Goal: Transaction & Acquisition: Purchase product/service

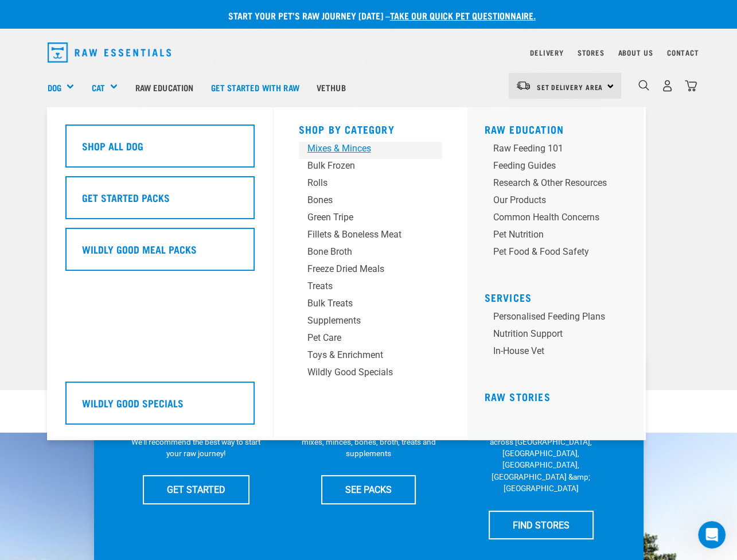
click at [325, 149] on div "Mixes & Minces" at bounding box center [361, 149] width 107 height 14
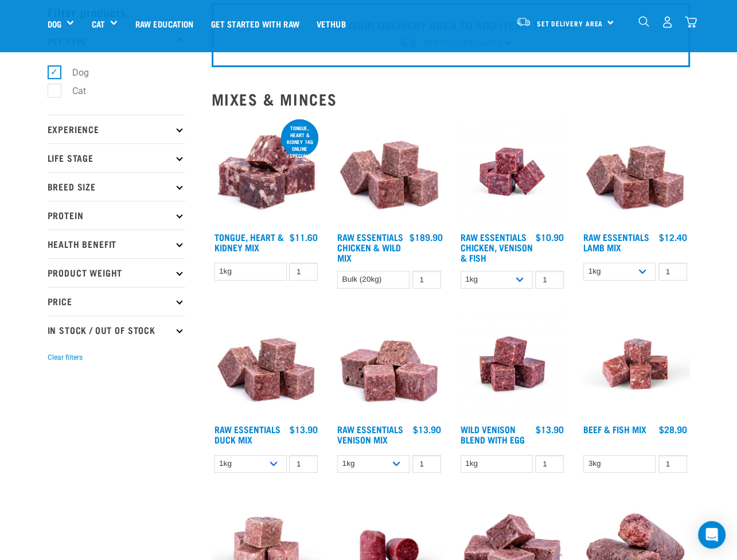
scroll to position [94, 0]
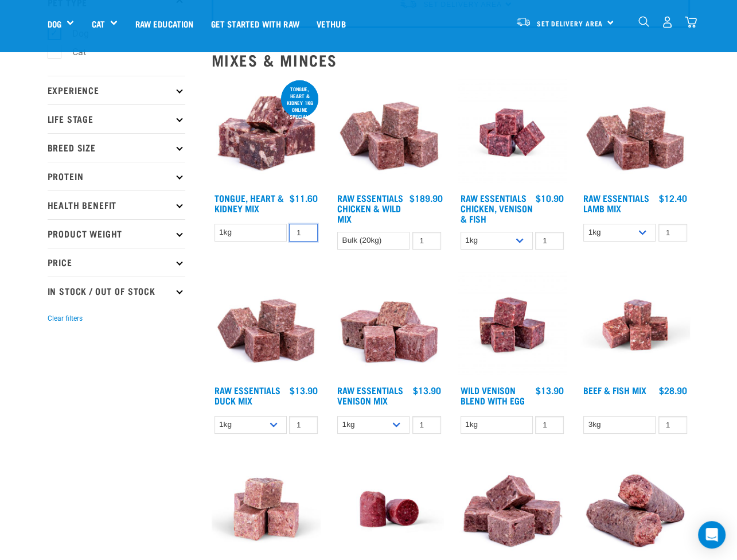
click at [290, 230] on input "1" at bounding box center [303, 233] width 29 height 18
click at [306, 229] on input "2" at bounding box center [303, 233] width 29 height 18
type input "3"
click at [307, 229] on input "3" at bounding box center [303, 233] width 29 height 18
click at [262, 142] on img at bounding box center [267, 133] width 110 height 110
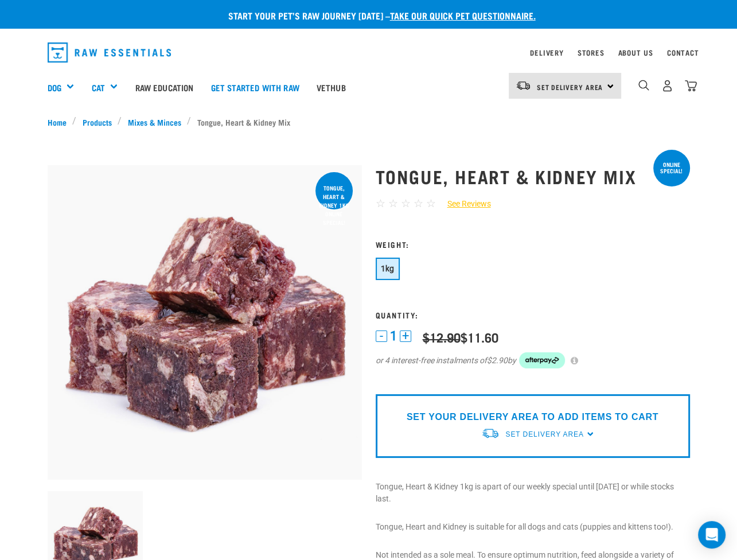
click at [406, 335] on button "+" at bounding box center [405, 336] width 11 height 11
click at [611, 84] on div "Set Delivery Area North Island South Island" at bounding box center [565, 86] width 112 height 26
click at [565, 121] on link "[GEOGRAPHIC_DATA]" at bounding box center [564, 118] width 110 height 25
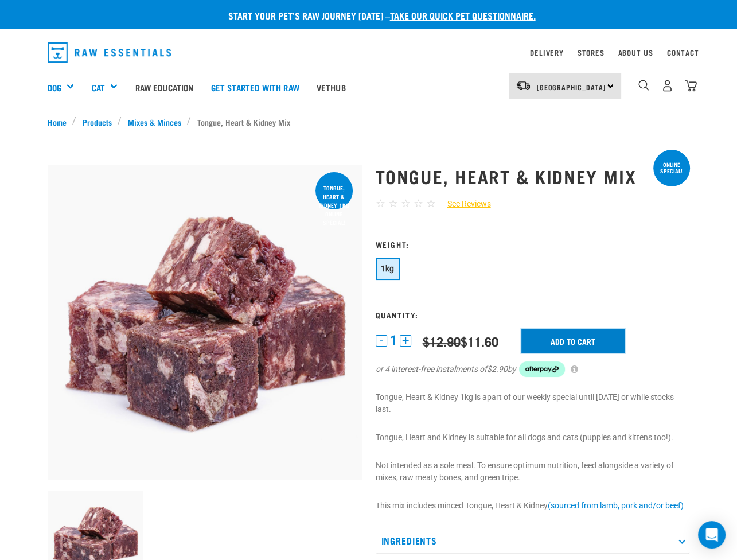
click at [574, 346] on input "Add to cart" at bounding box center [573, 341] width 103 height 24
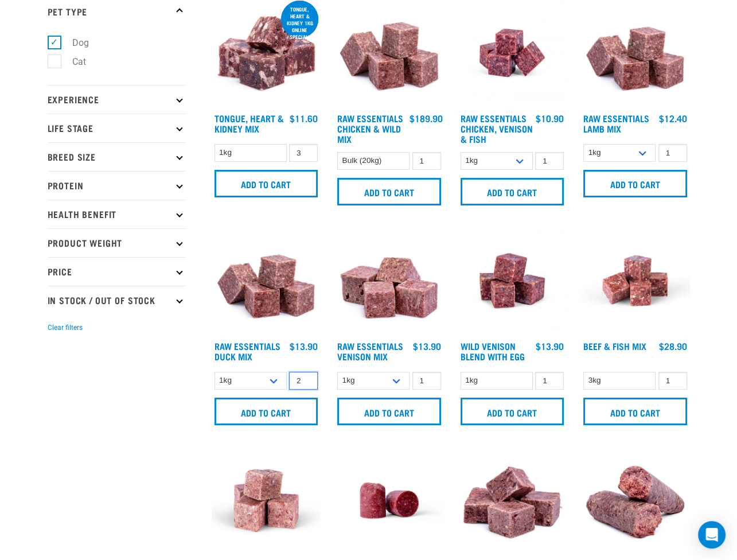
click at [305, 378] on input "2" at bounding box center [303, 381] width 29 height 18
type input "3"
click at [305, 378] on input "3" at bounding box center [303, 381] width 29 height 18
click at [286, 408] on input "Add to cart" at bounding box center [267, 412] width 104 height 28
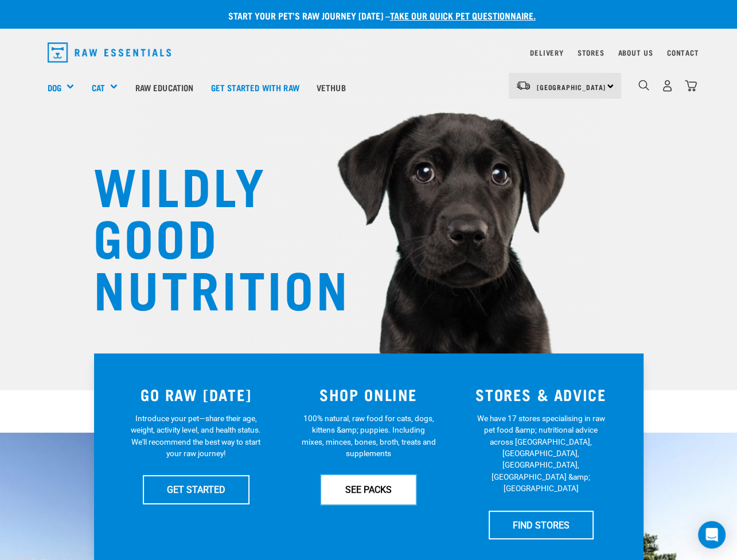
click at [387, 492] on link "SEE PACKS" at bounding box center [368, 489] width 95 height 29
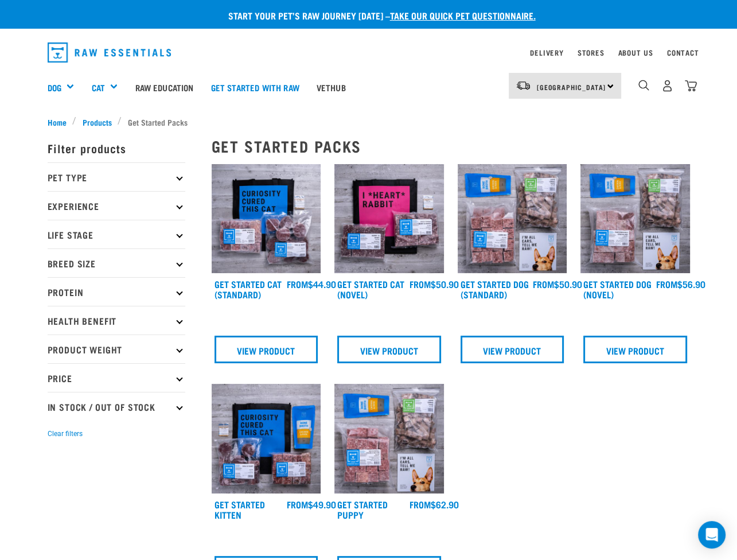
click at [182, 177] on p "Pet Type" at bounding box center [117, 176] width 138 height 29
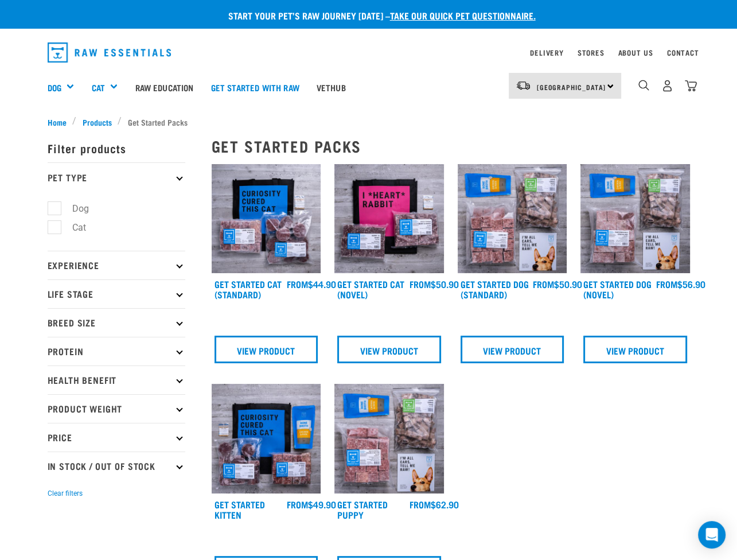
click at [54, 207] on label "Dog" at bounding box center [74, 208] width 40 height 14
click at [52, 207] on input "Dog" at bounding box center [51, 206] width 7 height 7
checkbox input "true"
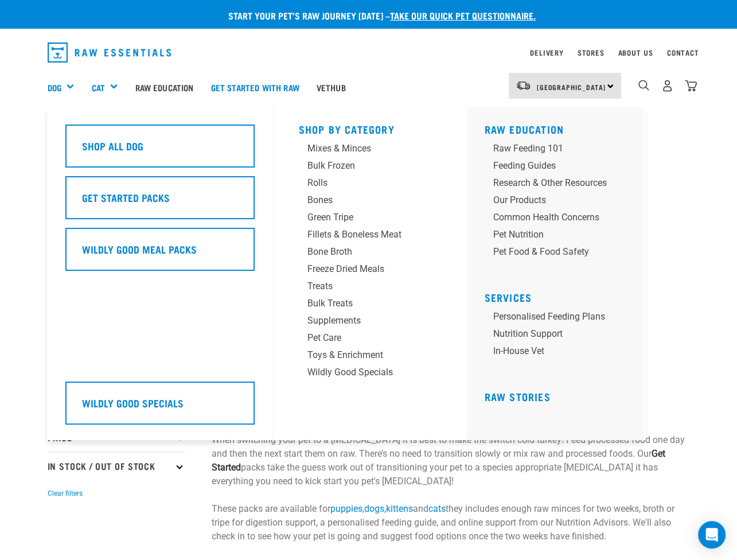
click at [72, 86] on div "Dog" at bounding box center [66, 87] width 36 height 46
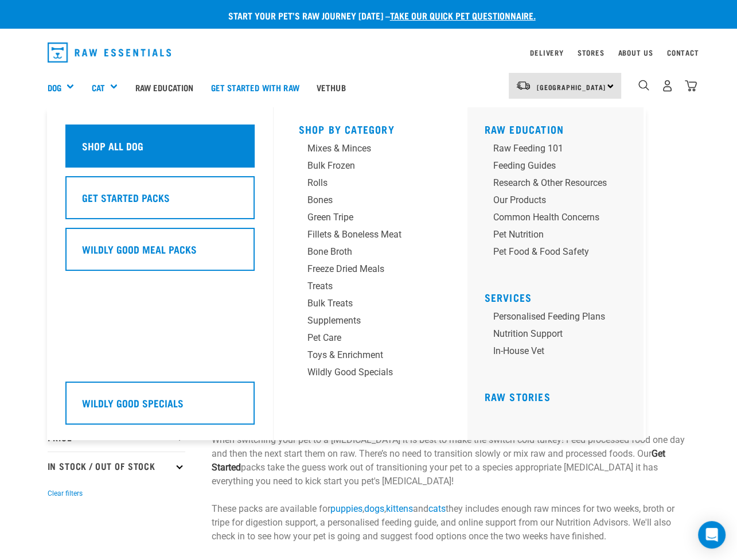
click at [94, 135] on div "Shop All Dog" at bounding box center [159, 146] width 189 height 43
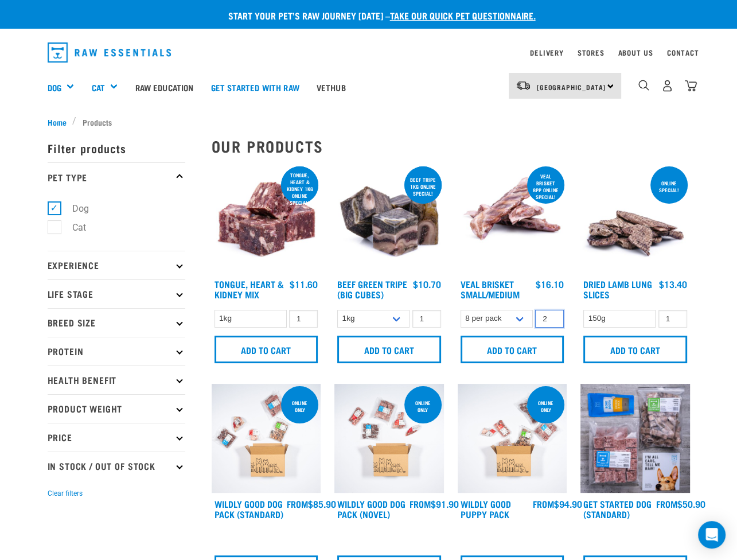
click at [552, 315] on input "2" at bounding box center [549, 319] width 29 height 18
type input "3"
click at [552, 315] on input "3" at bounding box center [549, 319] width 29 height 18
click at [533, 348] on input "Add to cart" at bounding box center [513, 350] width 104 height 28
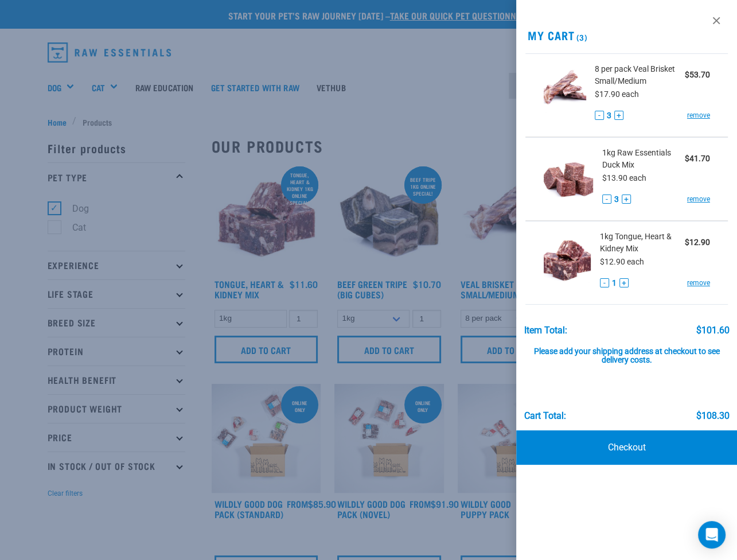
click at [358, 252] on div at bounding box center [368, 280] width 737 height 560
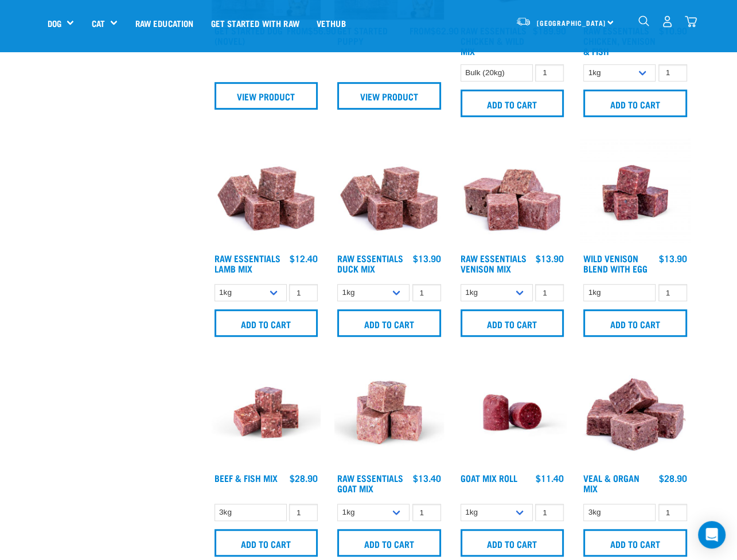
scroll to position [631, 0]
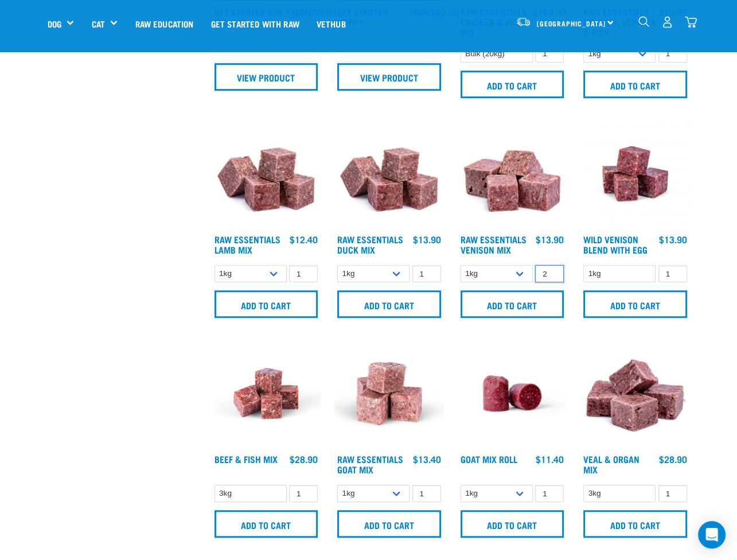
click at [551, 270] on input "2" at bounding box center [549, 274] width 29 height 18
type input "3"
click at [550, 268] on input "3" at bounding box center [549, 274] width 29 height 18
click at [533, 303] on input "Add to cart" at bounding box center [513, 304] width 104 height 28
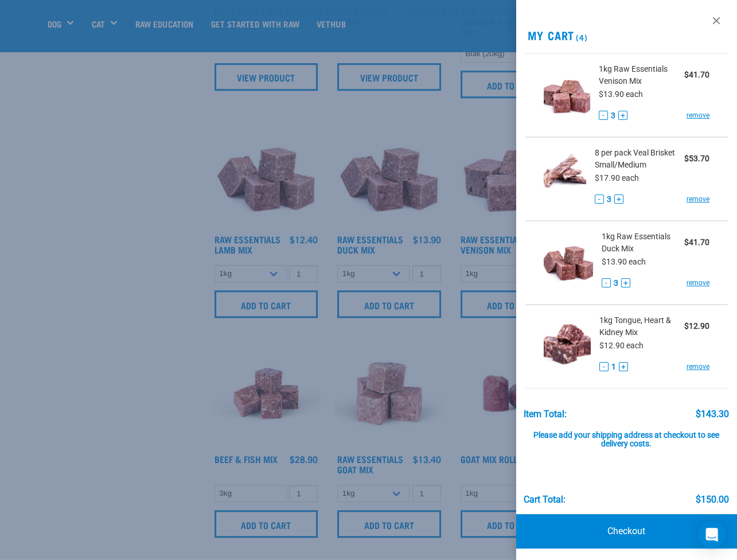
click at [309, 324] on div at bounding box center [368, 280] width 737 height 560
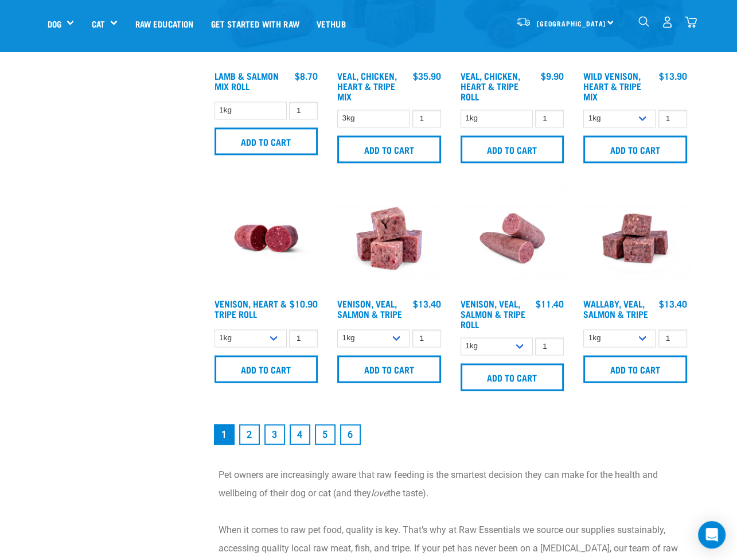
scroll to position [1435, 0]
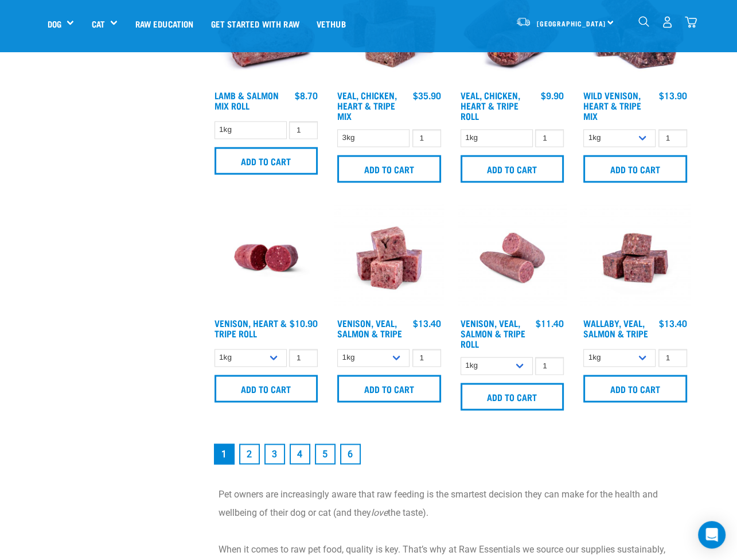
click at [244, 454] on link "2" at bounding box center [249, 454] width 21 height 21
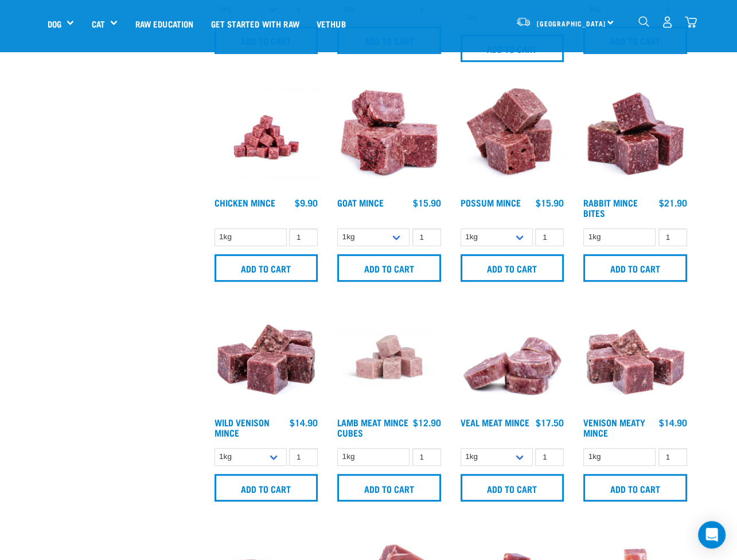
scroll to position [459, 0]
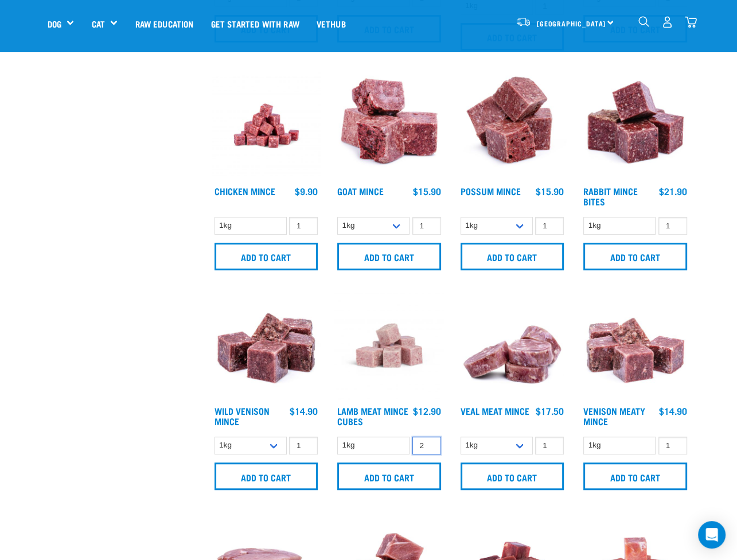
type input "2"
click at [427, 443] on input "2" at bounding box center [427, 446] width 29 height 18
click at [409, 475] on input "Add to cart" at bounding box center [389, 477] width 104 height 28
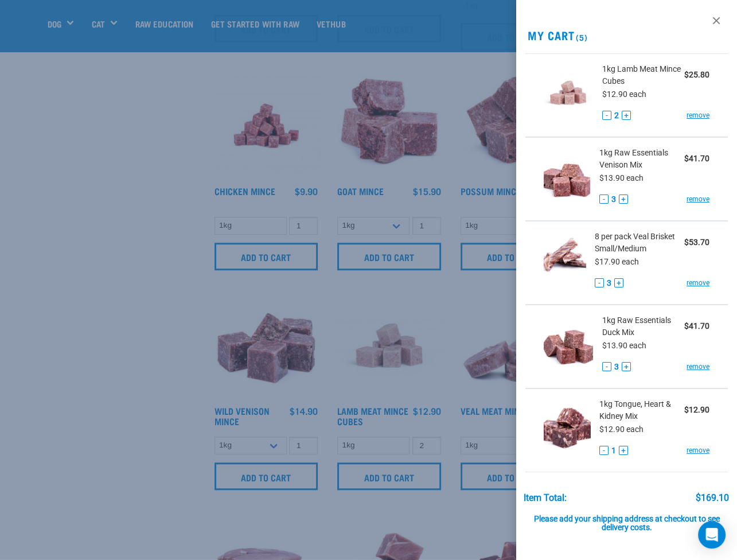
click at [115, 310] on div at bounding box center [368, 280] width 737 height 560
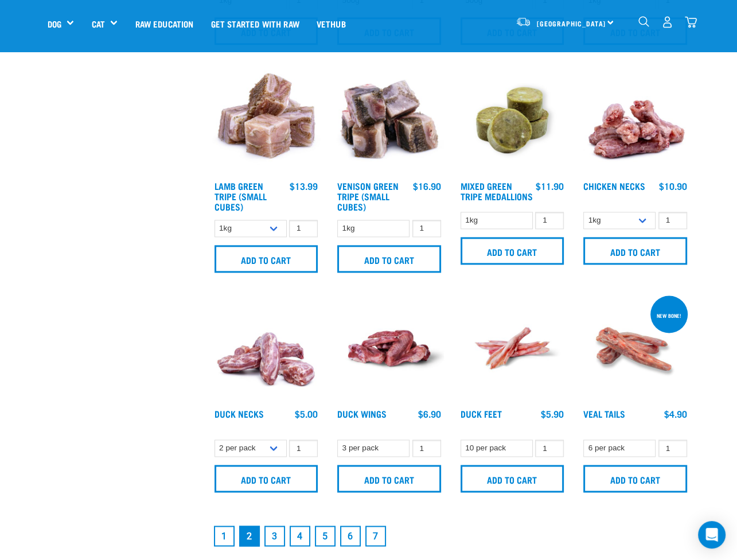
scroll to position [1377, 0]
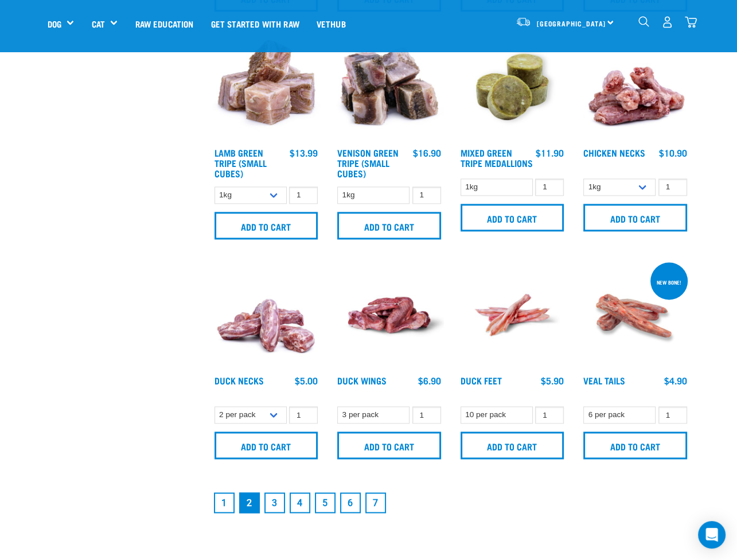
click at [279, 499] on link "3" at bounding box center [275, 502] width 21 height 21
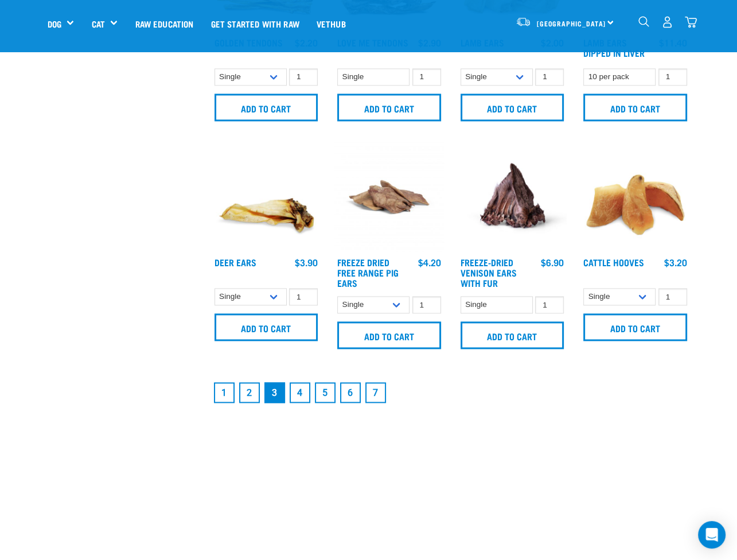
scroll to position [1435, 0]
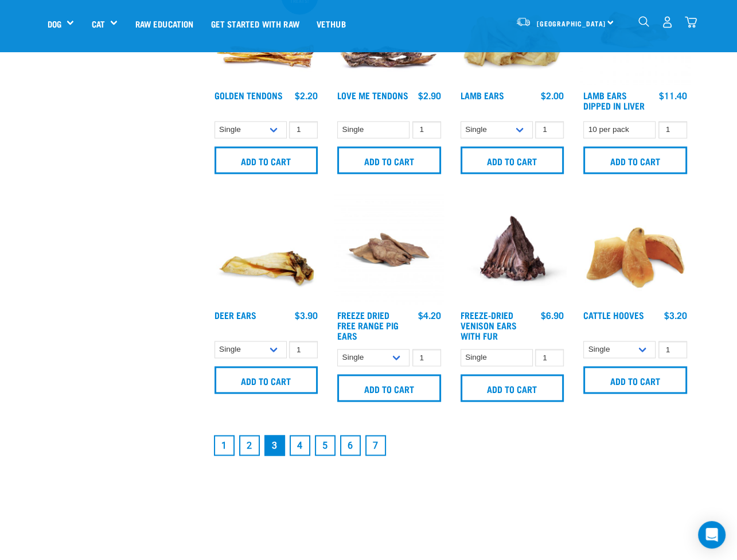
click at [222, 443] on link "1" at bounding box center [224, 445] width 21 height 21
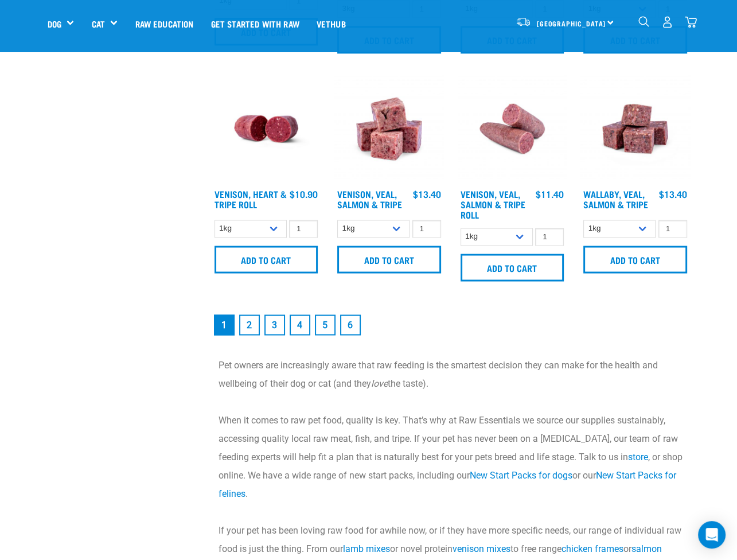
scroll to position [1566, 0]
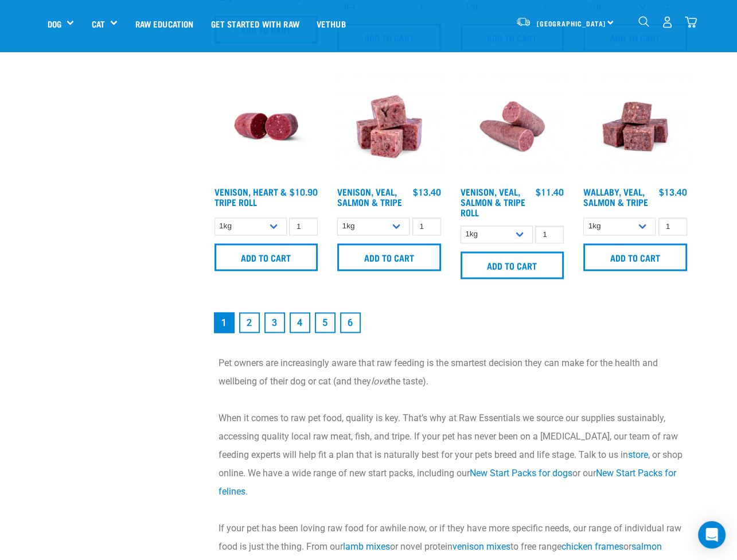
click at [251, 323] on link "2" at bounding box center [249, 322] width 21 height 21
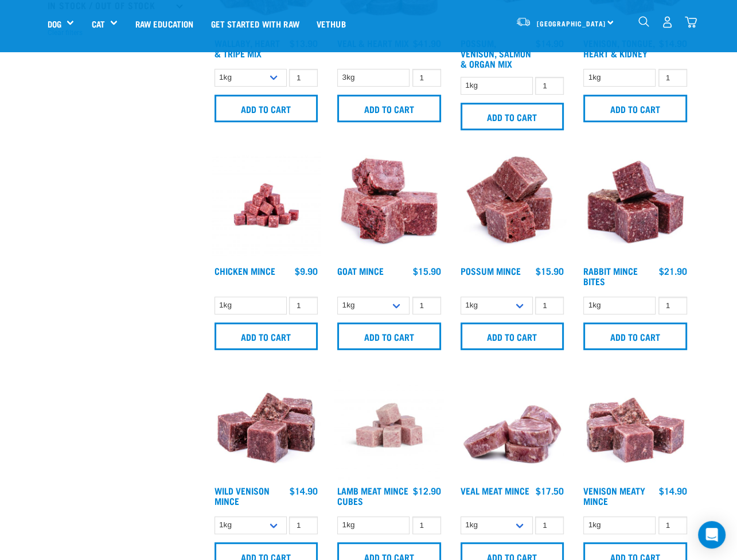
scroll to position [402, 0]
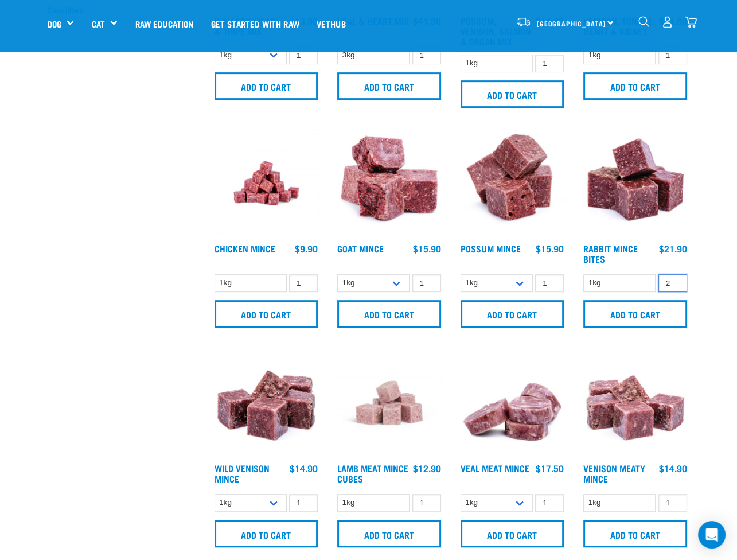
click at [673, 281] on input "2" at bounding box center [673, 283] width 29 height 18
click at [673, 281] on input "3" at bounding box center [673, 283] width 29 height 18
type input "4"
click at [673, 281] on input "4" at bounding box center [673, 283] width 29 height 18
click at [652, 314] on input "Add to cart" at bounding box center [636, 314] width 104 height 28
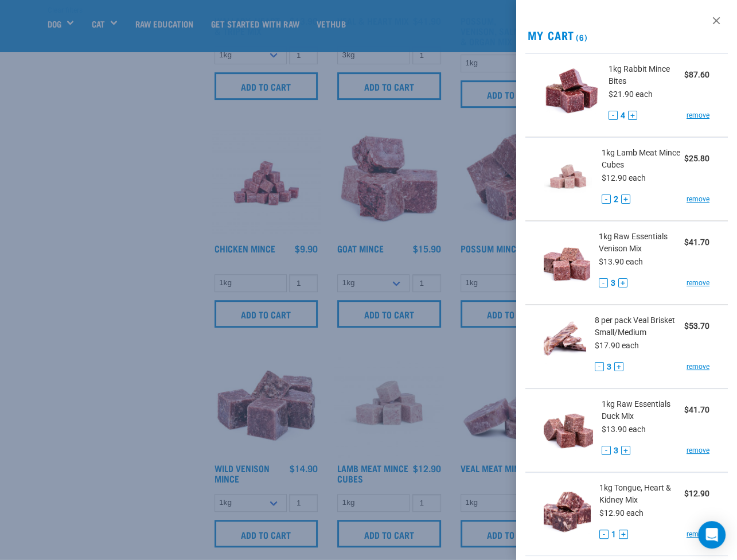
click at [76, 227] on div at bounding box center [368, 280] width 737 height 560
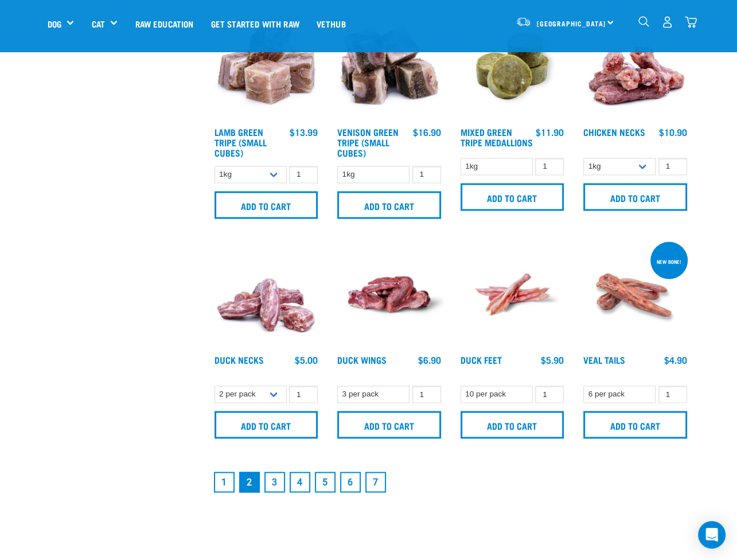
scroll to position [1435, 0]
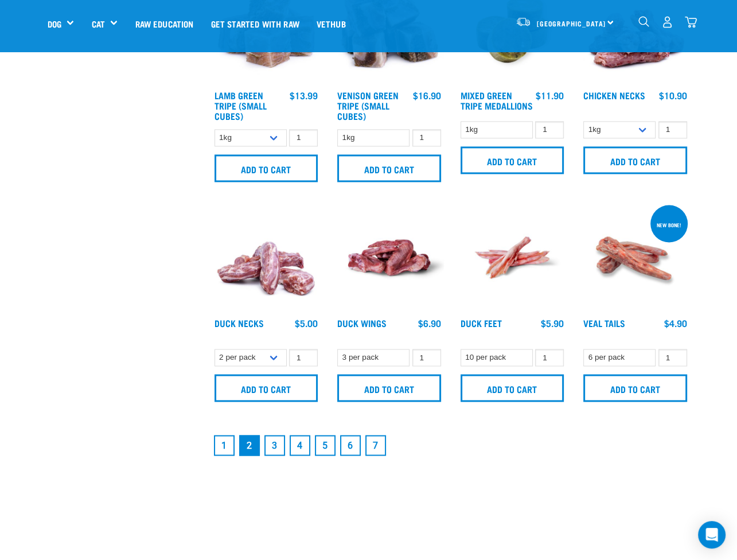
click at [272, 435] on link "3" at bounding box center [275, 445] width 21 height 21
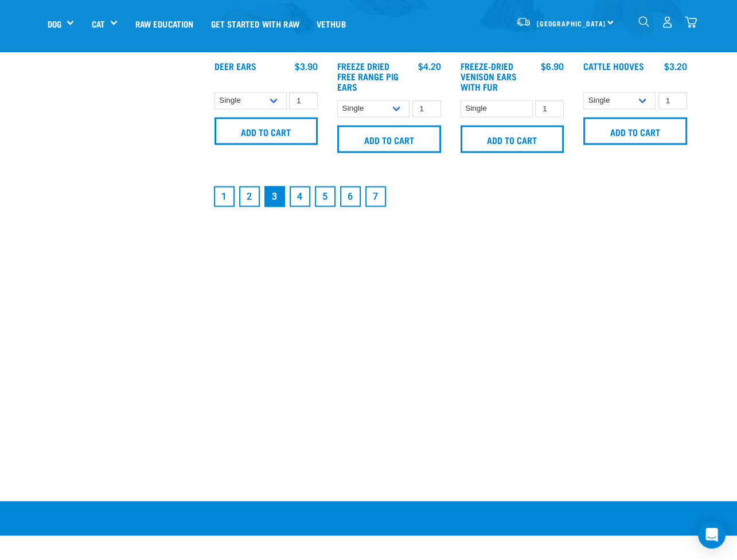
scroll to position [1664, 0]
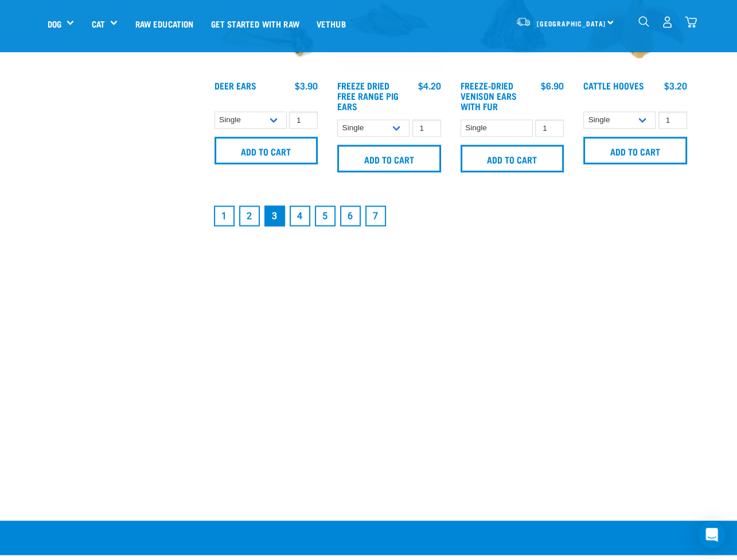
click at [250, 211] on link "2" at bounding box center [249, 215] width 21 height 21
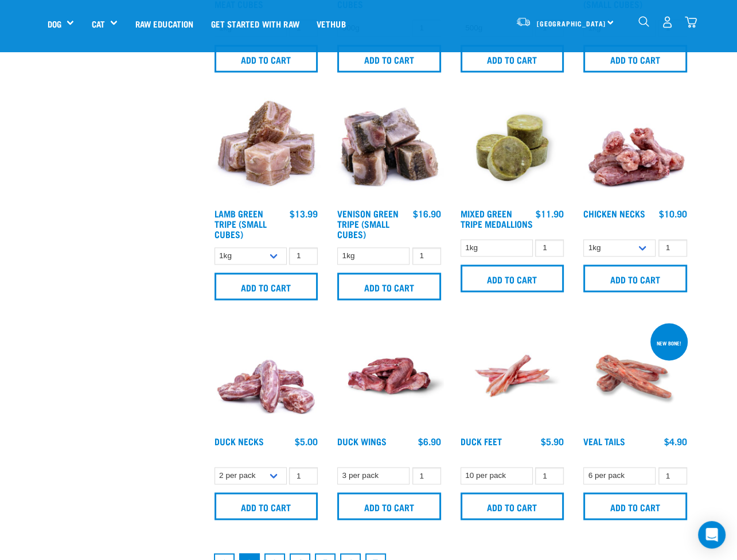
scroll to position [1377, 0]
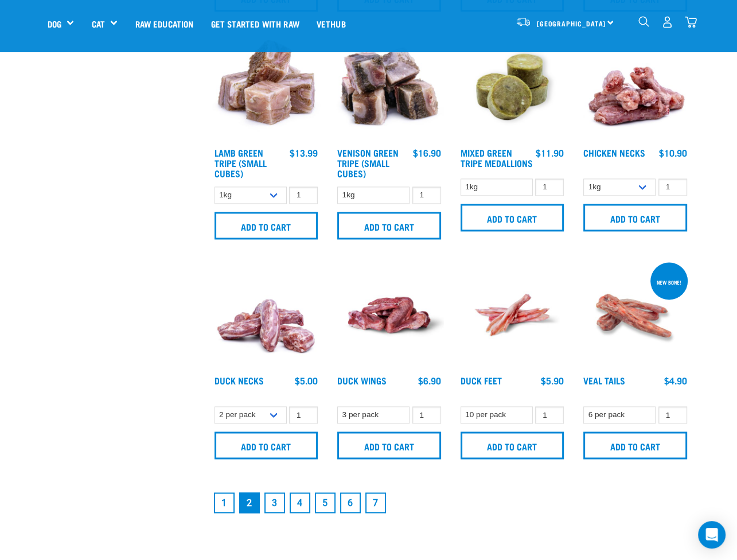
click at [226, 498] on link "1" at bounding box center [224, 502] width 21 height 21
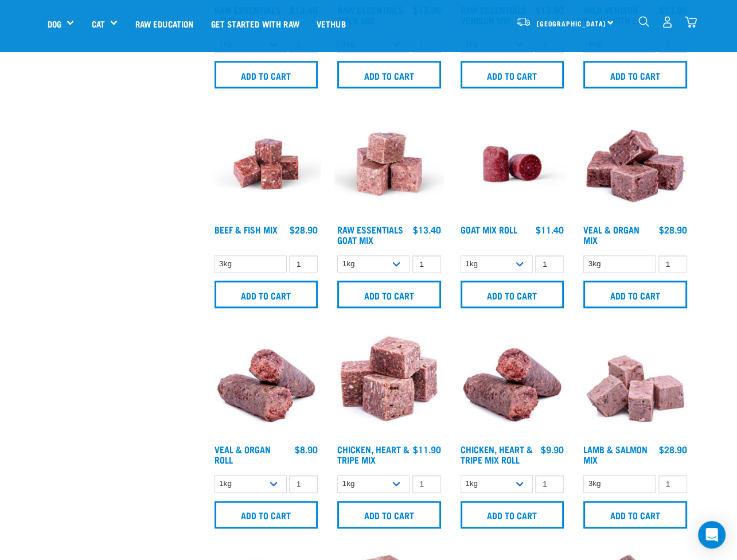
scroll to position [918, 0]
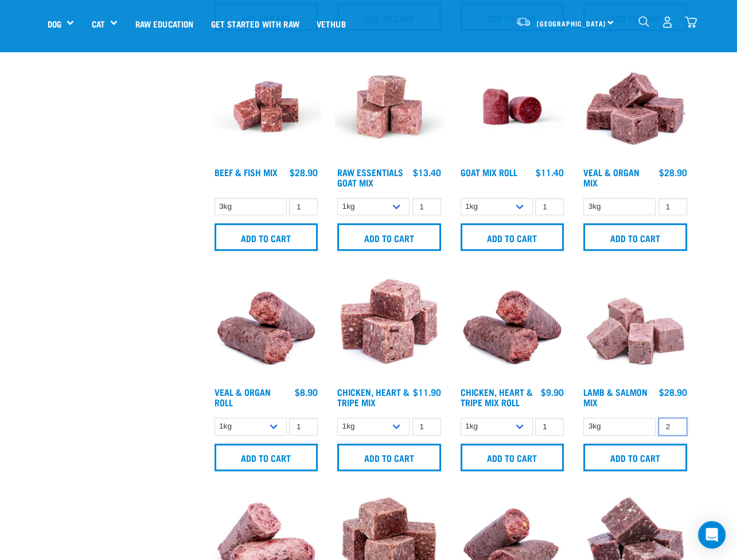
click at [675, 423] on input "2" at bounding box center [673, 427] width 29 height 18
type input "3"
click at [673, 422] on input "3" at bounding box center [673, 427] width 29 height 18
click at [640, 454] on input "Add to cart" at bounding box center [636, 458] width 104 height 28
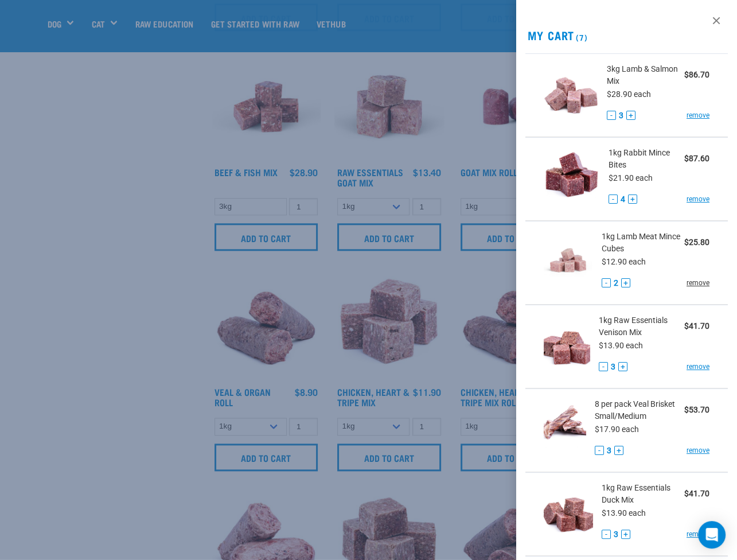
click at [690, 281] on link "remove" at bounding box center [698, 283] width 23 height 10
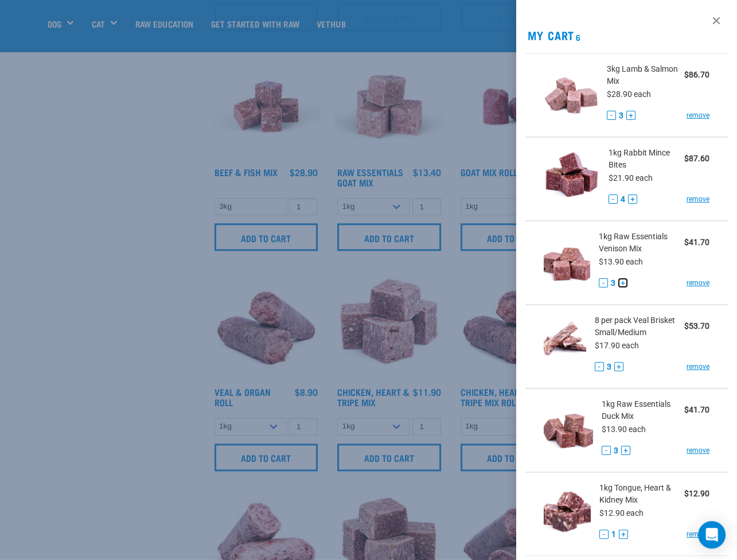
click at [619, 284] on button "+" at bounding box center [623, 282] width 9 height 9
click at [623, 448] on button "+" at bounding box center [625, 450] width 9 height 9
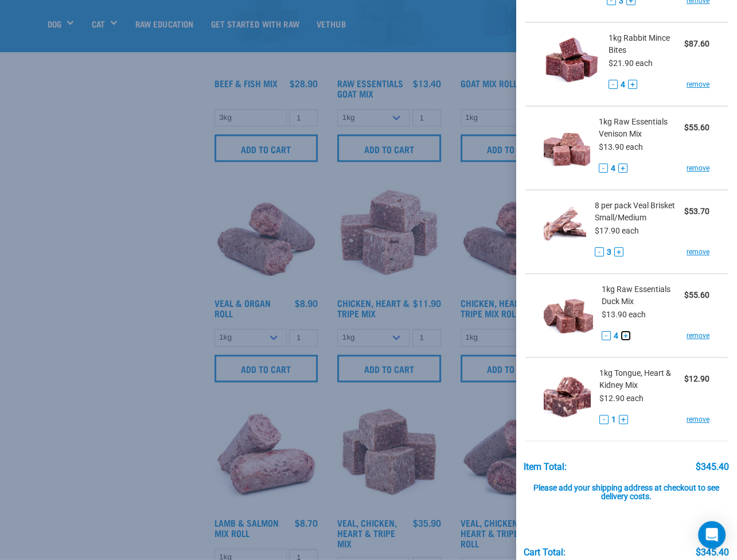
scroll to position [134, 0]
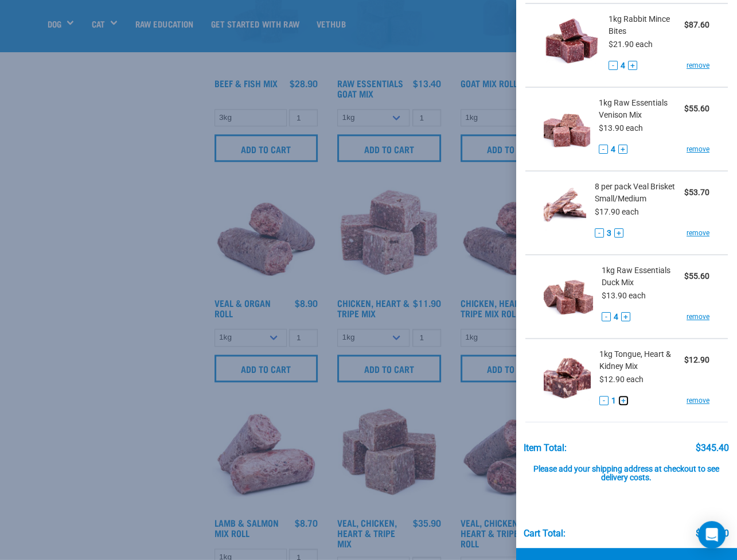
click at [623, 397] on button "+" at bounding box center [623, 400] width 9 height 9
click at [620, 399] on button "+" at bounding box center [623, 400] width 9 height 9
click at [110, 326] on div at bounding box center [368, 280] width 737 height 560
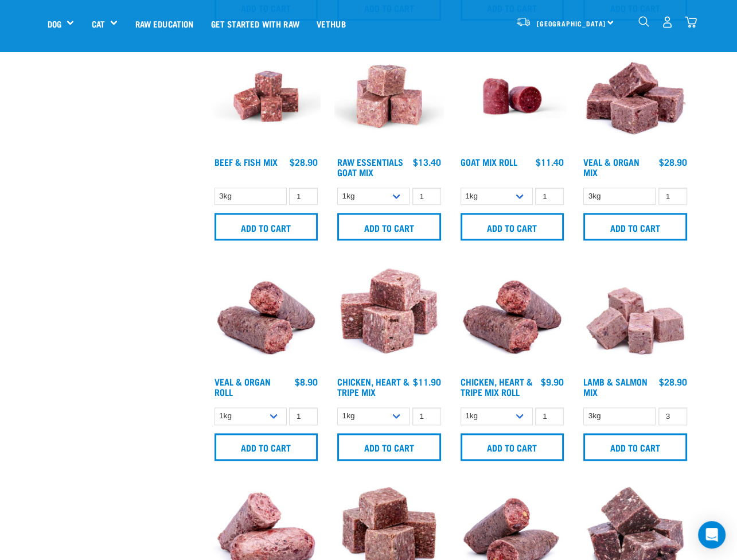
scroll to position [892, 0]
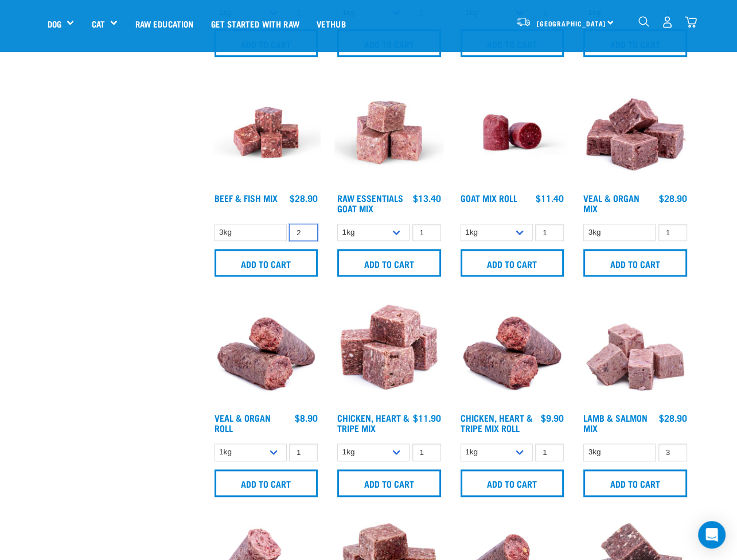
type input "2"
click at [305, 229] on input "2" at bounding box center [303, 233] width 29 height 18
click at [289, 254] on input "Add to cart" at bounding box center [267, 263] width 104 height 28
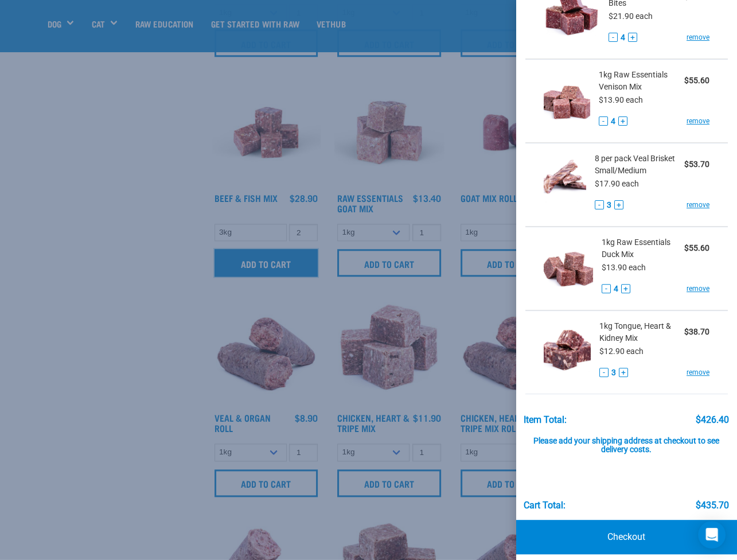
scroll to position [252, 0]
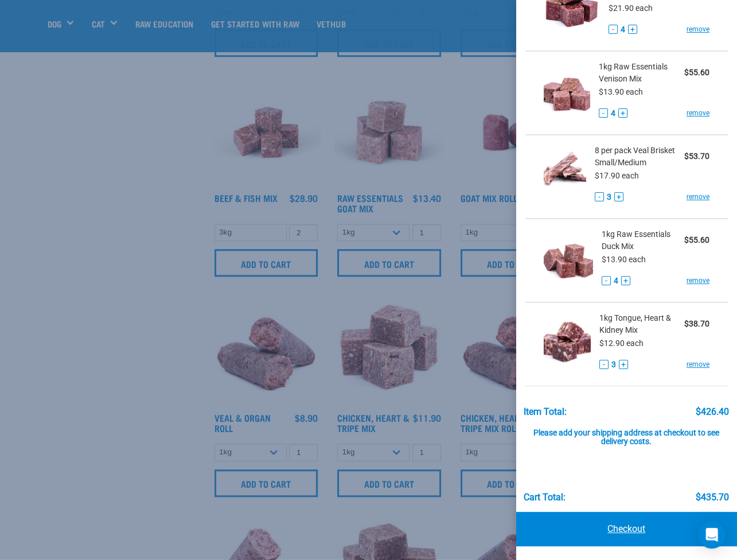
click at [606, 527] on link "Checkout" at bounding box center [627, 529] width 222 height 34
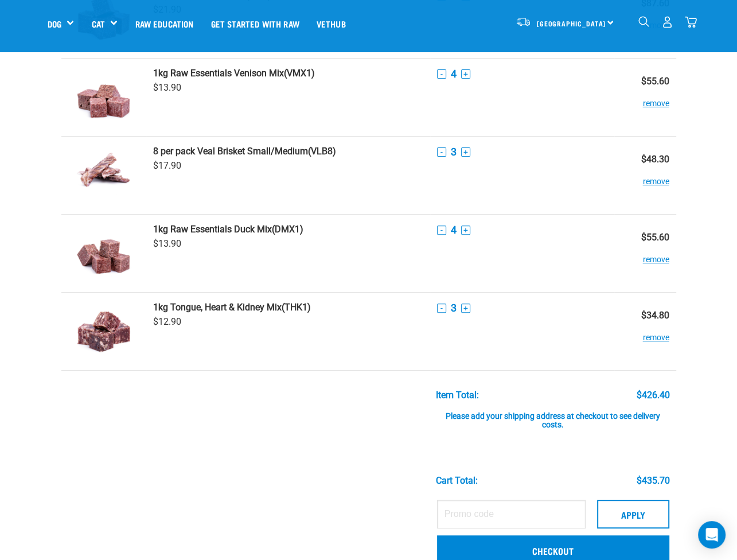
scroll to position [344, 0]
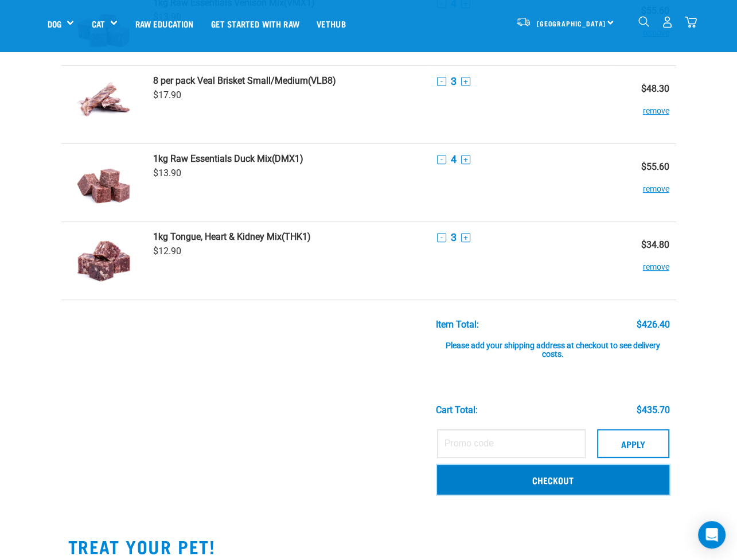
click at [531, 475] on link "Checkout" at bounding box center [553, 480] width 232 height 30
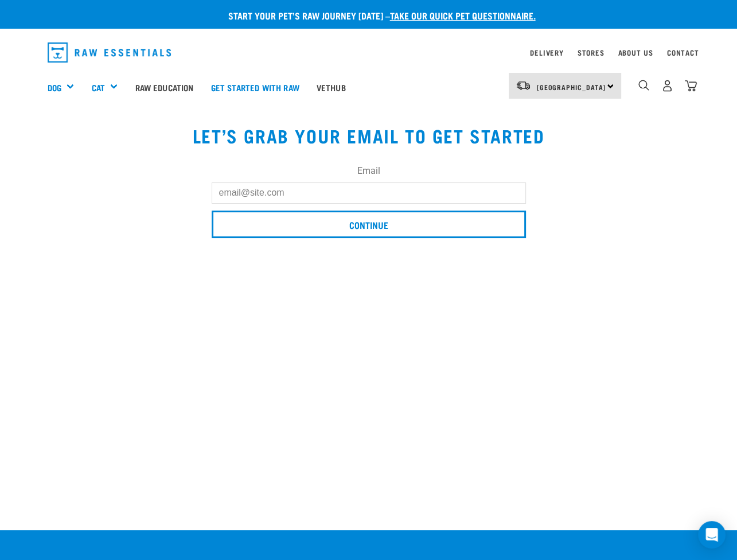
click at [232, 188] on input "Email" at bounding box center [369, 192] width 314 height 21
type input "[EMAIL_ADDRESS][DOMAIN_NAME]"
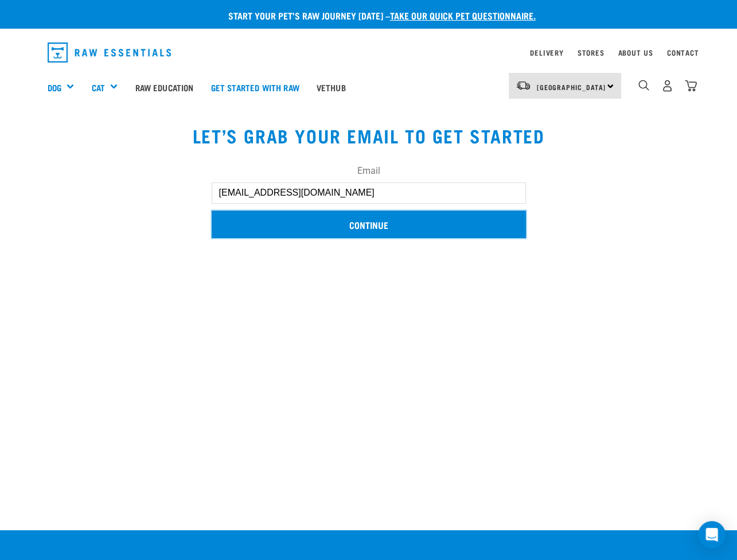
click at [317, 224] on input "Continue" at bounding box center [369, 225] width 314 height 28
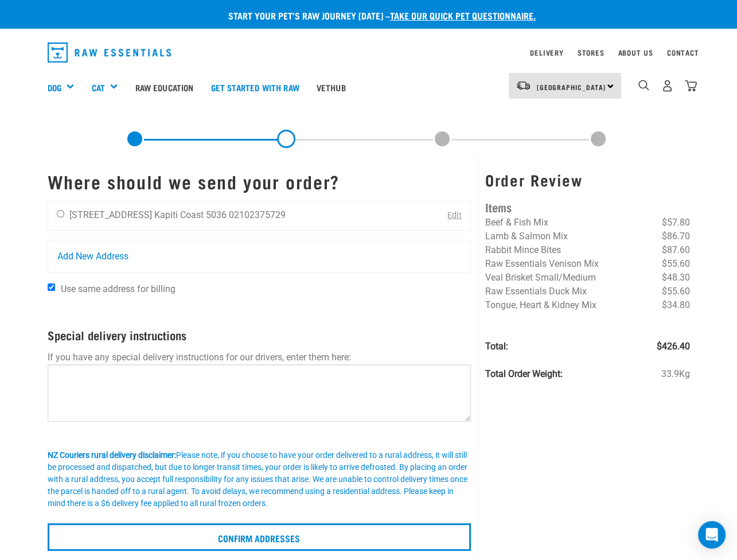
scroll to position [57, 0]
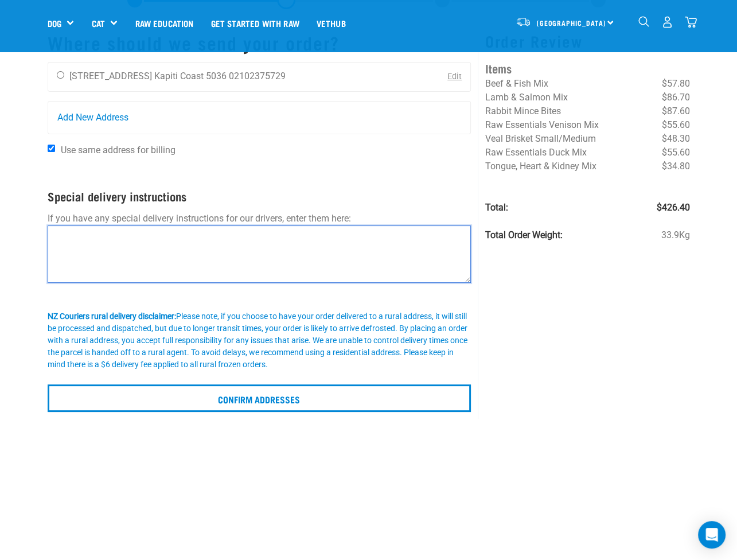
click at [67, 232] on textarea at bounding box center [260, 254] width 424 height 57
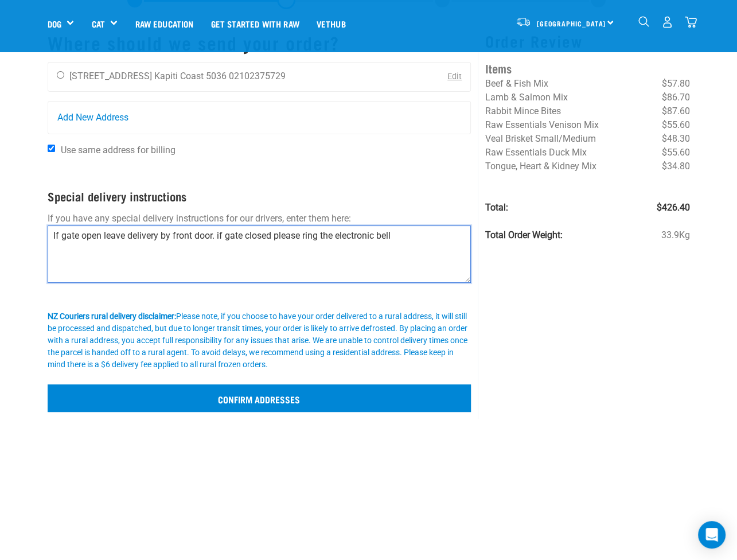
type textarea "If gate open leave delivery by front door. if gate closed please ring the elect…"
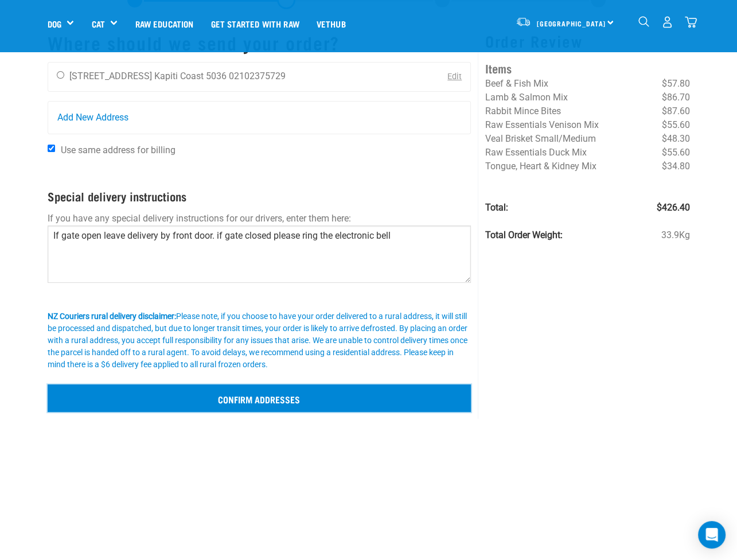
click at [259, 399] on input "Confirm addresses" at bounding box center [260, 398] width 424 height 28
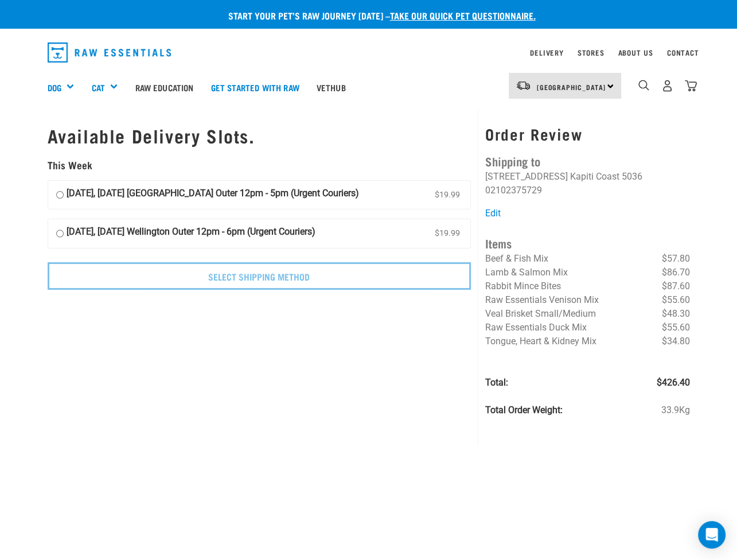
click at [59, 195] on input "[DATE], [DATE] [GEOGRAPHIC_DATA] Outer 12pm - 5pm (Urgent Couriers) $19.99" at bounding box center [59, 195] width 7 height 17
radio input "true"
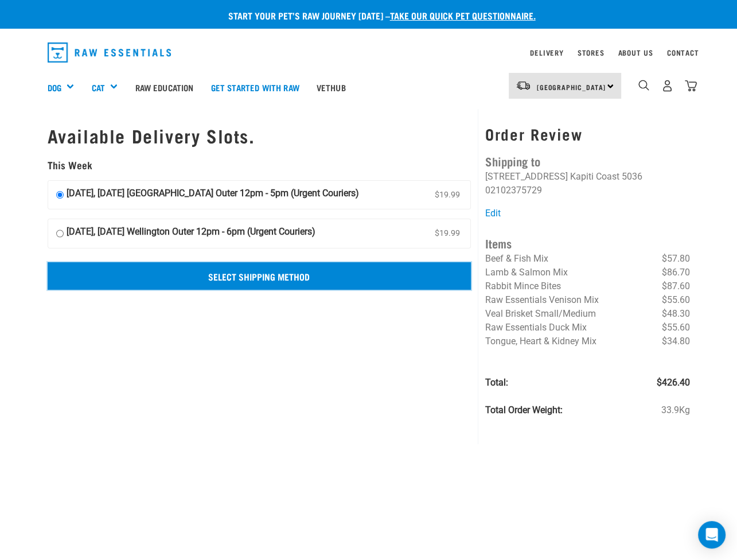
click at [244, 273] on input "Select Shipping Method" at bounding box center [260, 276] width 424 height 28
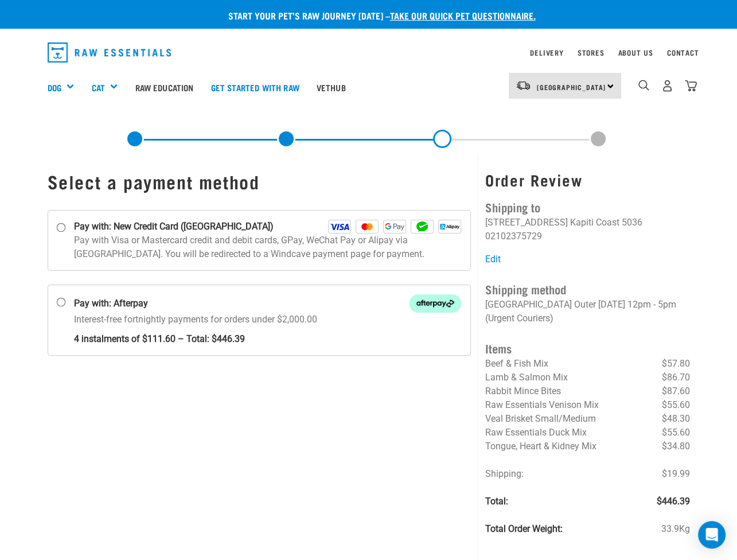
click at [558, 222] on li "[STREET_ADDRESS]" at bounding box center [526, 222] width 83 height 11
click at [496, 261] on link "Edit" at bounding box center [492, 259] width 15 height 11
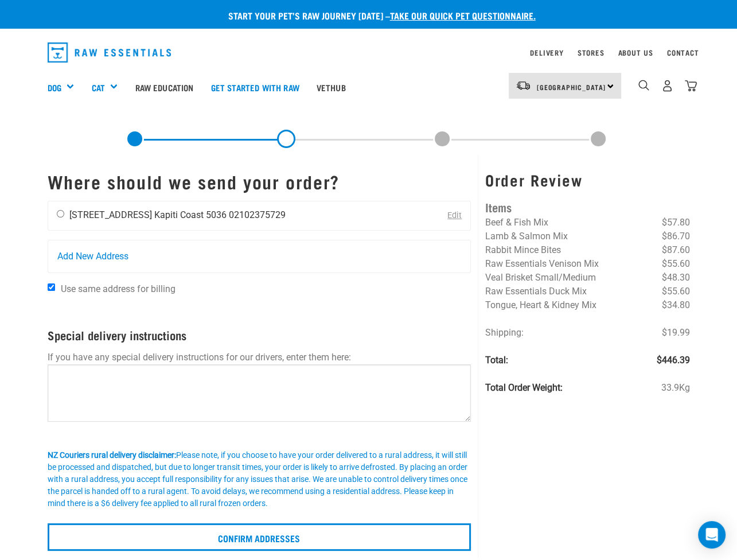
click at [146, 212] on ul "[PERSON_NAME] [STREET_ADDRESS] [GEOGRAPHIC_DATA] 5036 02102375729" at bounding box center [177, 214] width 216 height 11
click at [457, 213] on link "Edit" at bounding box center [455, 216] width 14 height 10
click at [146, 213] on ul "[PERSON_NAME] [STREET_ADDRESS] [GEOGRAPHIC_DATA] 5036 02102375729" at bounding box center [177, 214] width 216 height 11
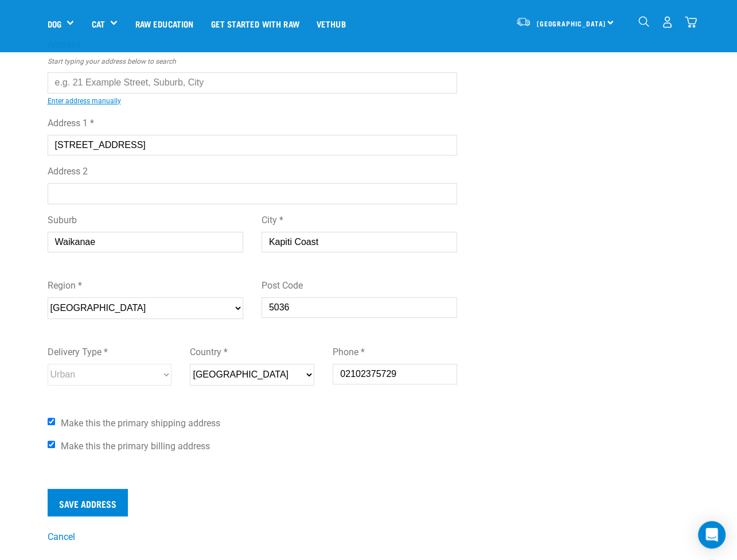
scroll to position [115, 0]
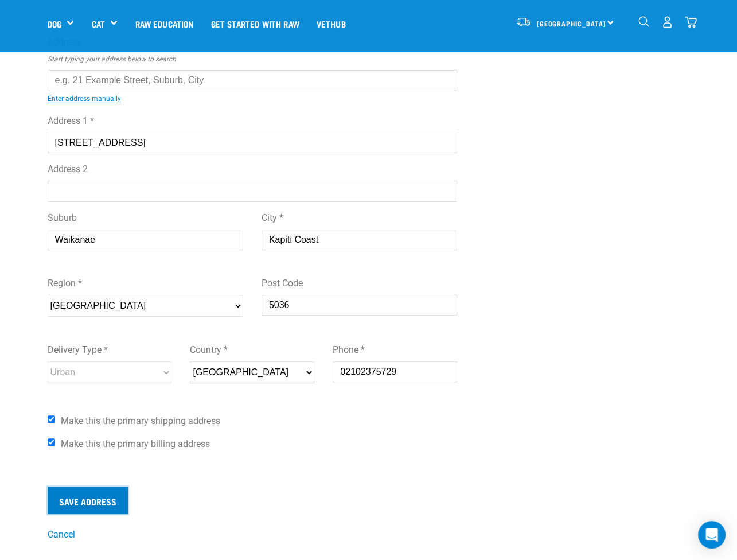
click at [87, 504] on input "Save Address" at bounding box center [88, 501] width 80 height 28
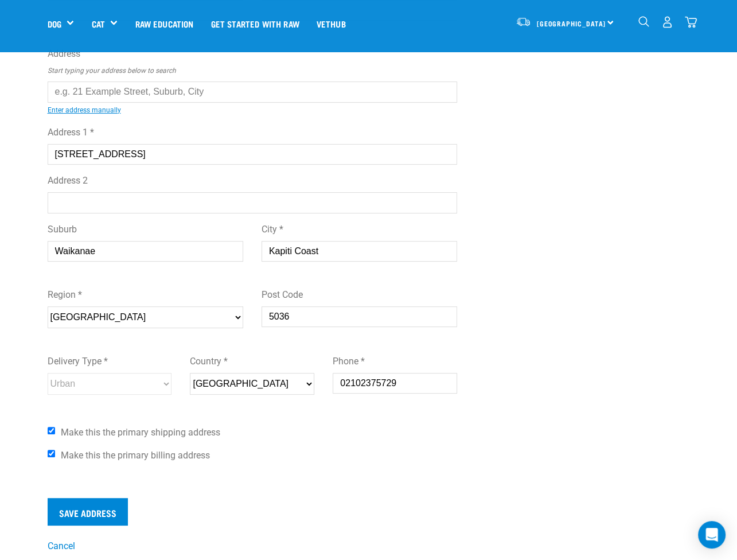
click at [146, 152] on input "[STREET_ADDRESS]" at bounding box center [253, 154] width 410 height 21
click at [141, 155] on input "[STREET_ADDRESS]" at bounding box center [253, 154] width 410 height 21
click at [230, 153] on input "[STREET_ADDRESS]" at bounding box center [253, 154] width 410 height 21
drag, startPoint x: 154, startPoint y: 153, endPoint x: -2, endPoint y: 164, distance: 156.4
click at [0, 164] on html "Start your pet’s raw journey [DATE] – take our quick pet questionnaire. Deliver…" at bounding box center [368, 512] width 737 height 1230
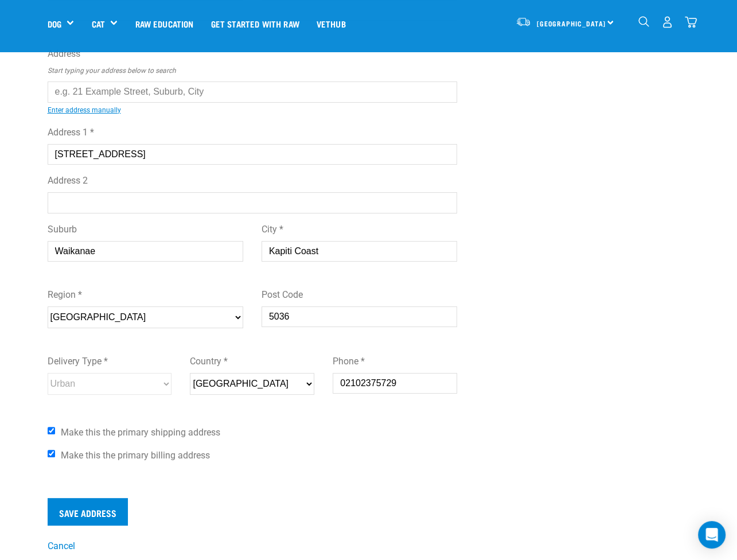
type input "[STREET_ADDRESS]"
click at [99, 252] on input "Waikanae" at bounding box center [146, 251] width 196 height 21
drag, startPoint x: 99, startPoint y: 251, endPoint x: 14, endPoint y: 261, distance: 86.1
click at [14, 261] on div "Start your pet’s raw journey today – take our quick pet questionnaire. Delivery…" at bounding box center [368, 225] width 737 height 656
type input "Waikanae"
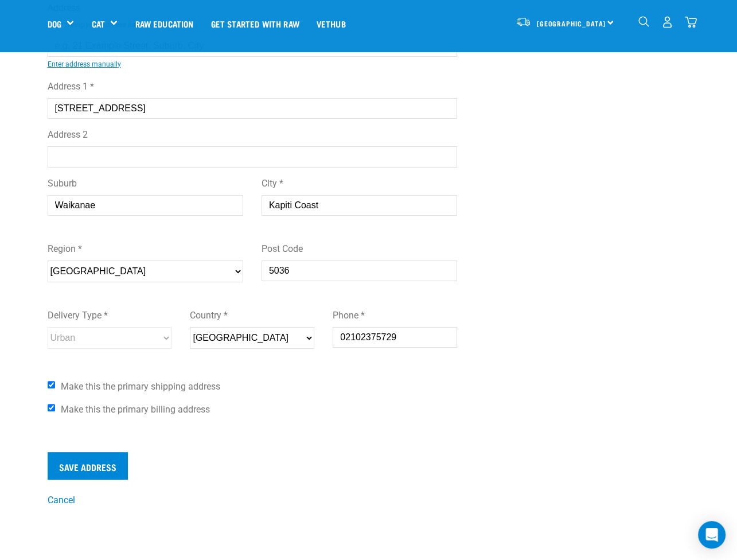
scroll to position [161, 0]
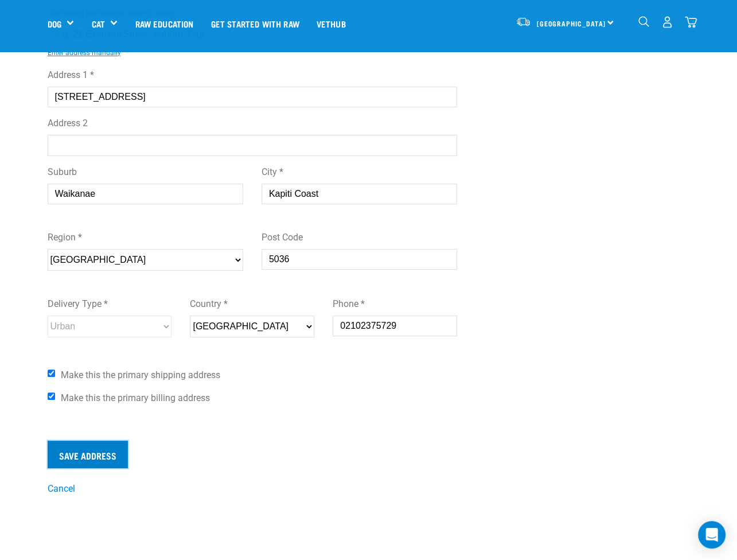
click at [67, 451] on input "Save Address" at bounding box center [88, 455] width 80 height 28
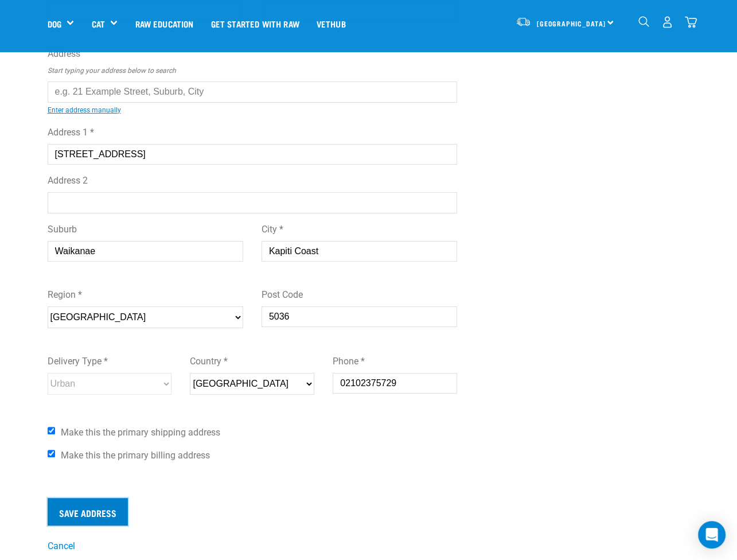
click at [113, 508] on input "Save Address" at bounding box center [88, 512] width 80 height 28
click at [535, 476] on div "Edit Address First Name * Last Name * Address Start typing your address below t…" at bounding box center [368, 242] width 661 height 622
click at [311, 81] on input "text" at bounding box center [253, 91] width 410 height 21
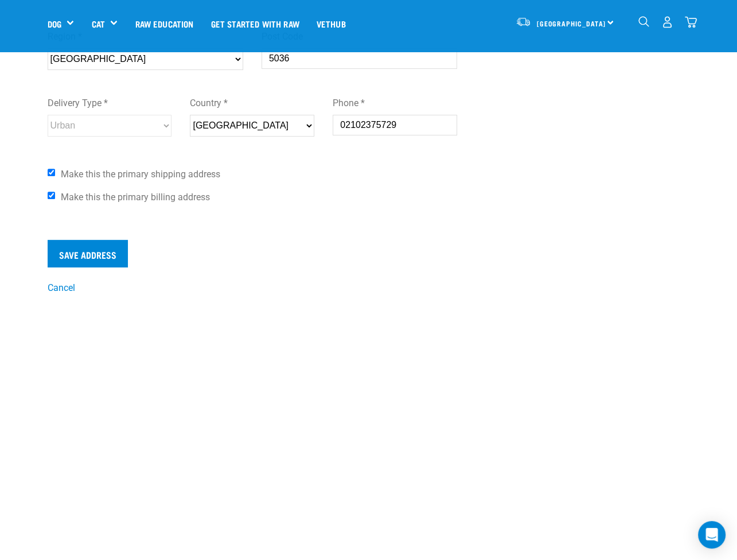
scroll to position [383, 0]
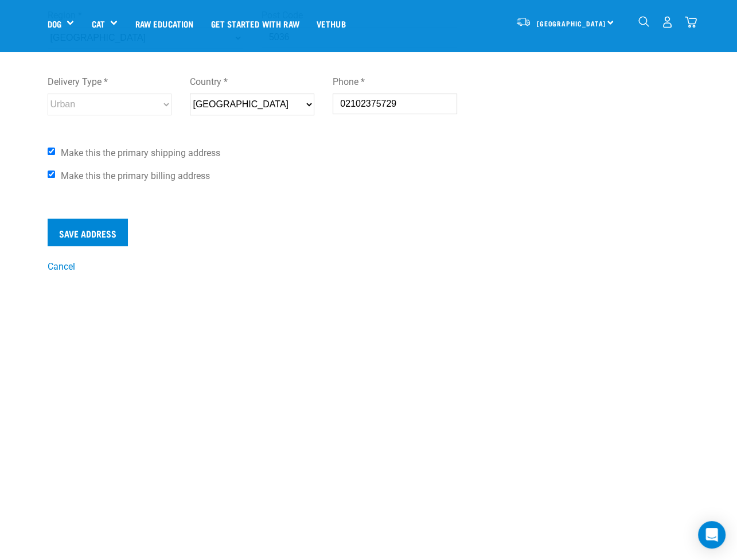
click at [93, 150] on span "Make this the primary shipping address" at bounding box center [141, 152] width 160 height 11
click at [55, 150] on input "Make this the primary shipping address" at bounding box center [51, 150] width 7 height 7
click at [49, 151] on input "Make this the primary shipping address" at bounding box center [51, 150] width 7 height 7
checkbox input "true"
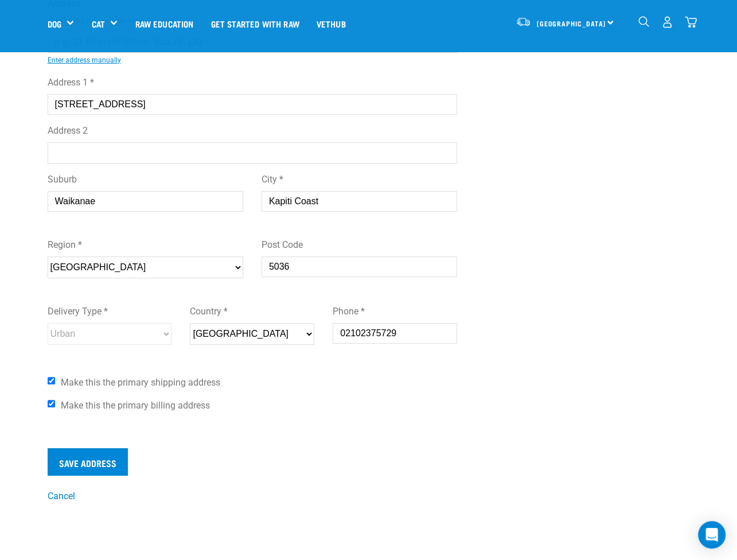
scroll to position [0, 0]
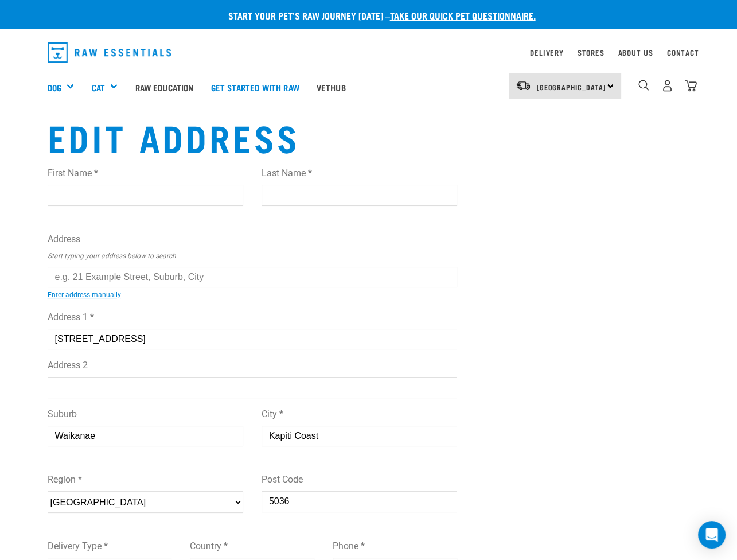
click at [99, 195] on input "First Name *" at bounding box center [146, 195] width 196 height 21
type input "MARION"
type input "BRENNAN"
type input "Waikanae"
type input "6446509215"
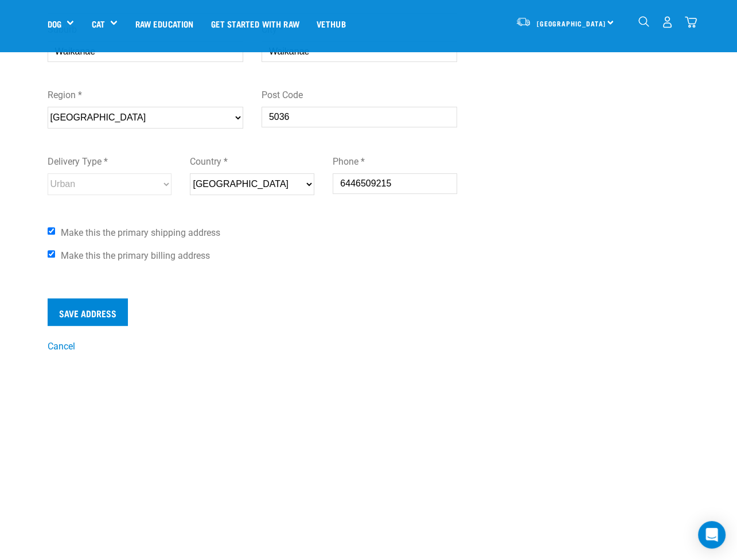
scroll to position [304, 0]
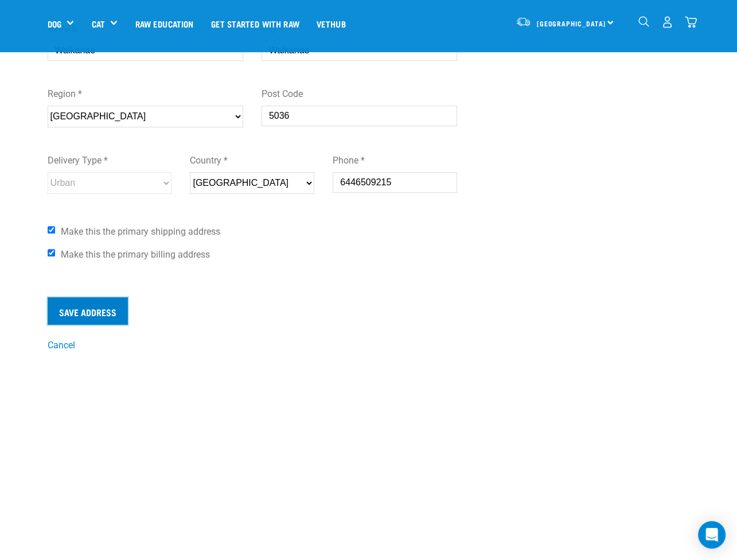
click at [102, 307] on input "Save Address" at bounding box center [88, 311] width 80 height 28
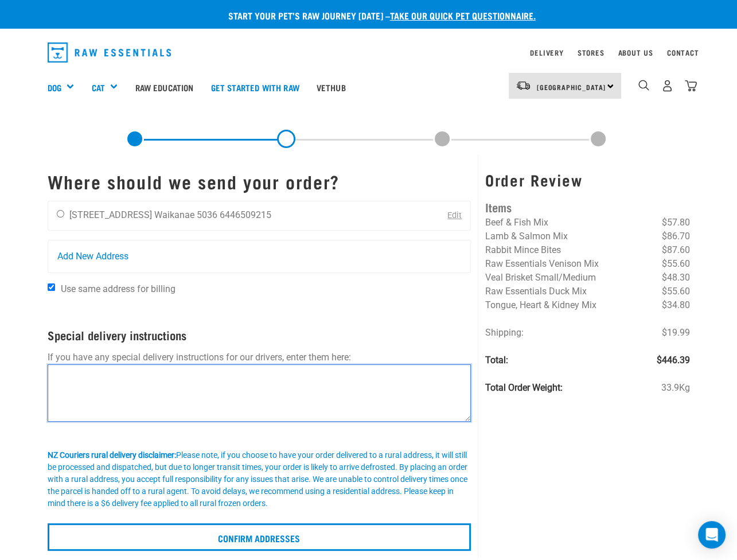
click at [84, 383] on textarea at bounding box center [260, 392] width 424 height 57
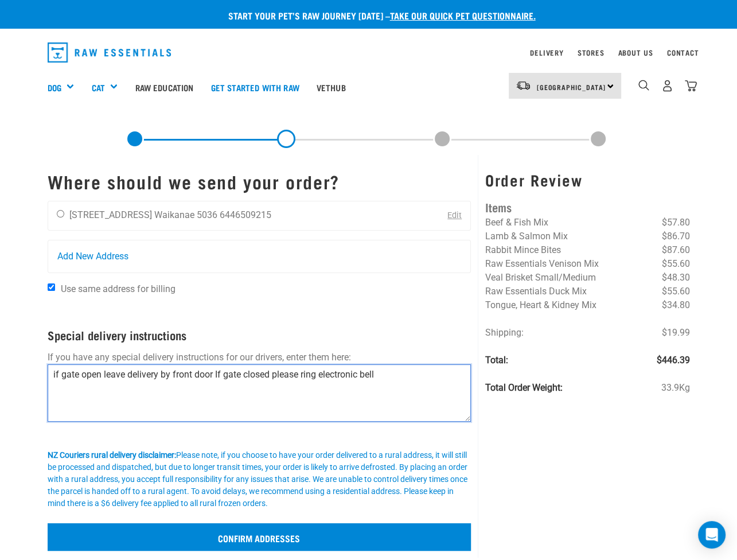
type textarea "if gate open leave delivery by front door If gate closed please ring electronic…"
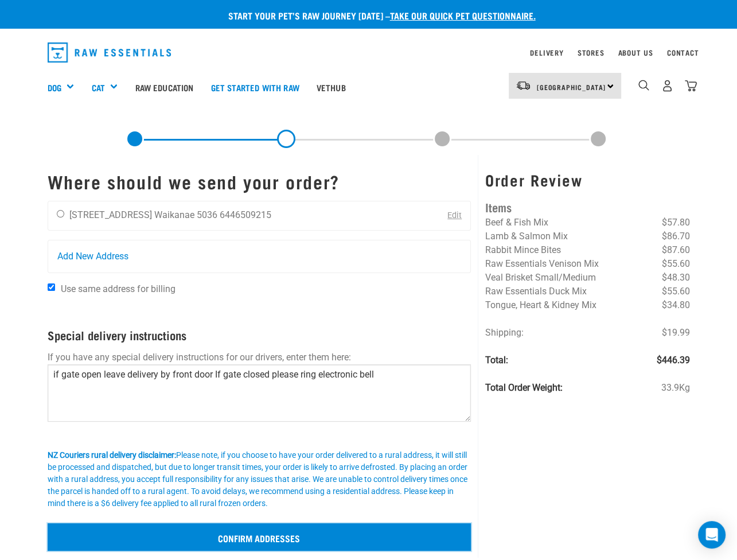
click at [258, 529] on input "Confirm addresses" at bounding box center [260, 537] width 424 height 28
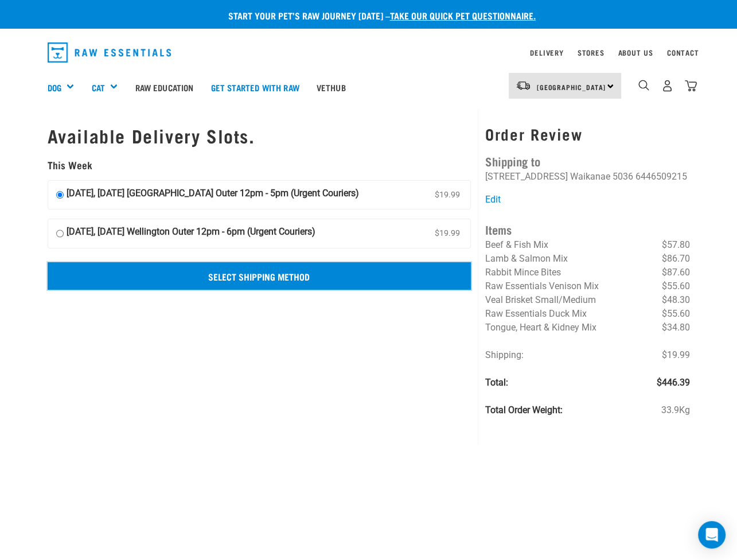
click at [231, 273] on input "Select Shipping Method" at bounding box center [260, 276] width 424 height 28
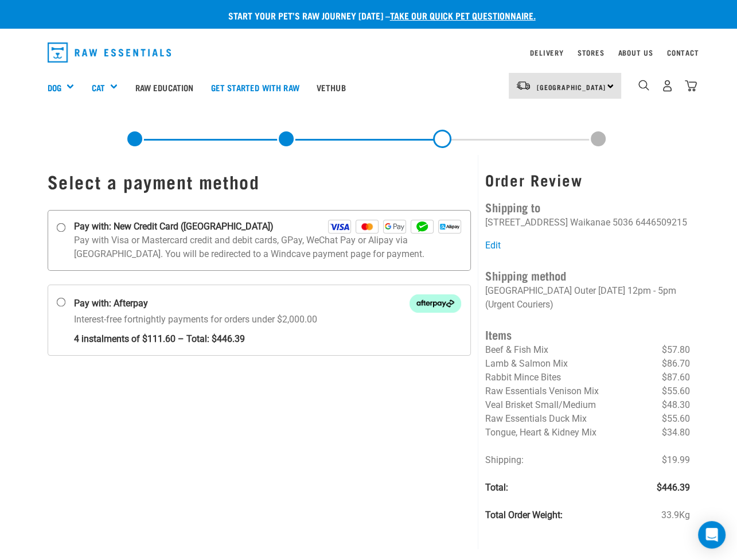
click at [60, 228] on input "Pay with: New Credit Card ([GEOGRAPHIC_DATA])" at bounding box center [60, 227] width 9 height 9
radio input "true"
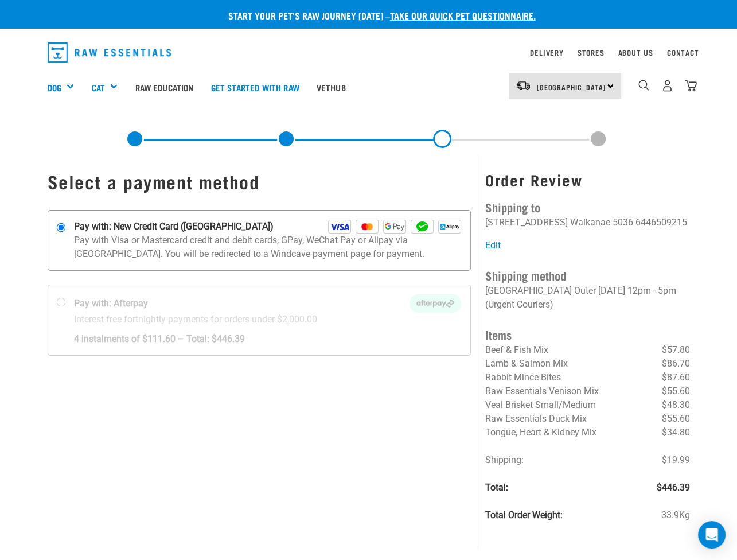
click at [333, 225] on img at bounding box center [339, 227] width 23 height 14
click at [65, 225] on input "Pay with: New Credit Card ([GEOGRAPHIC_DATA])" at bounding box center [60, 227] width 9 height 9
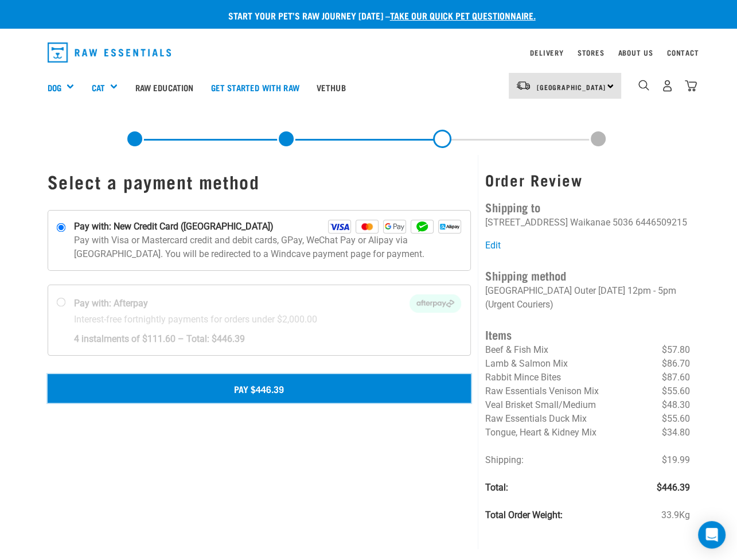
click at [245, 387] on button "Pay $446.39" at bounding box center [260, 388] width 424 height 29
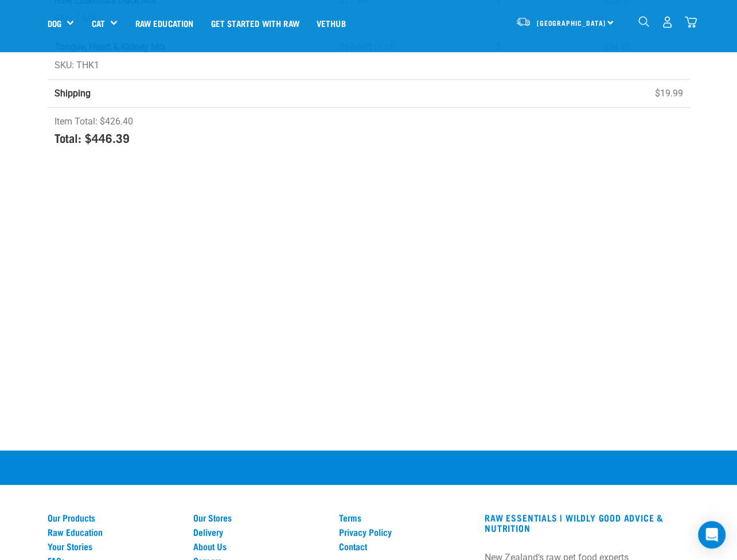
scroll to position [324, 0]
